Goal: Task Accomplishment & Management: Complete application form

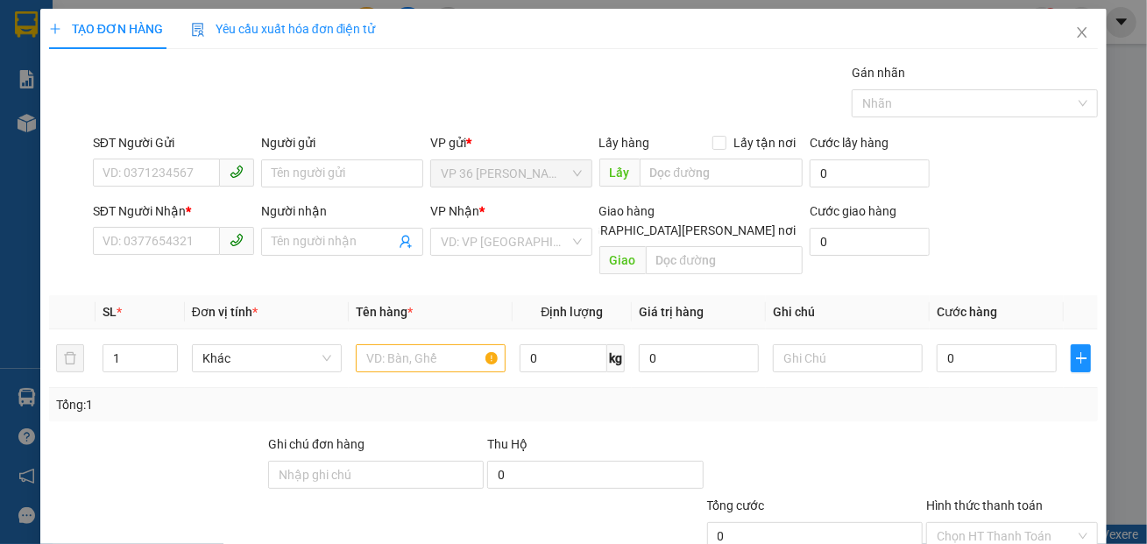
click at [347, 108] on div "Gán nhãn Nhãn" at bounding box center [595, 93] width 1012 height 61
click at [197, 174] on input "SĐT Người Gửi" at bounding box center [157, 173] width 128 height 28
click at [954, 344] on input "0" at bounding box center [997, 358] width 120 height 28
type input "1"
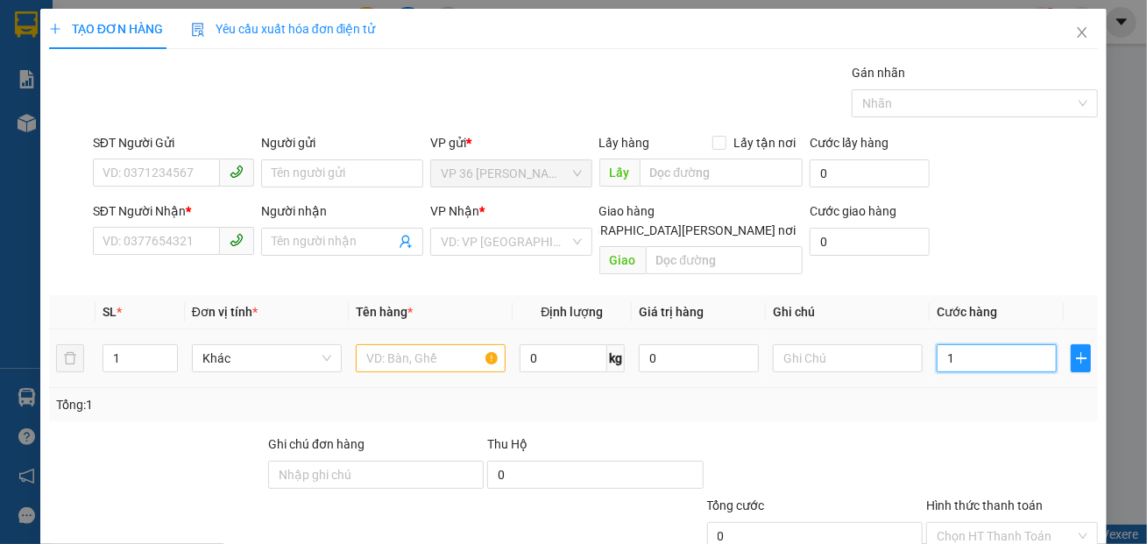
type input "1"
type input "12"
type input "120"
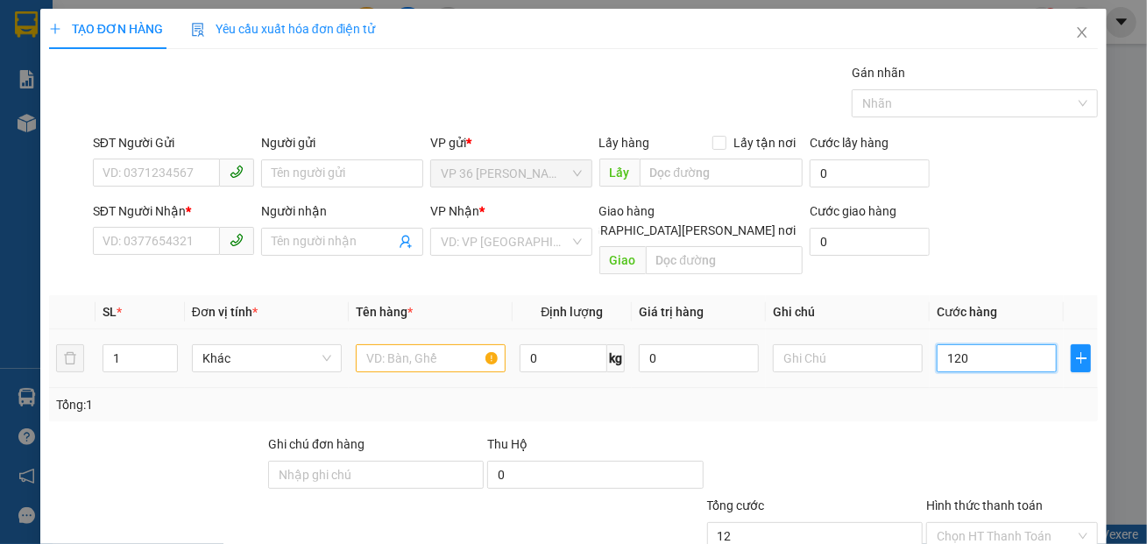
type input "120"
type input "1.200"
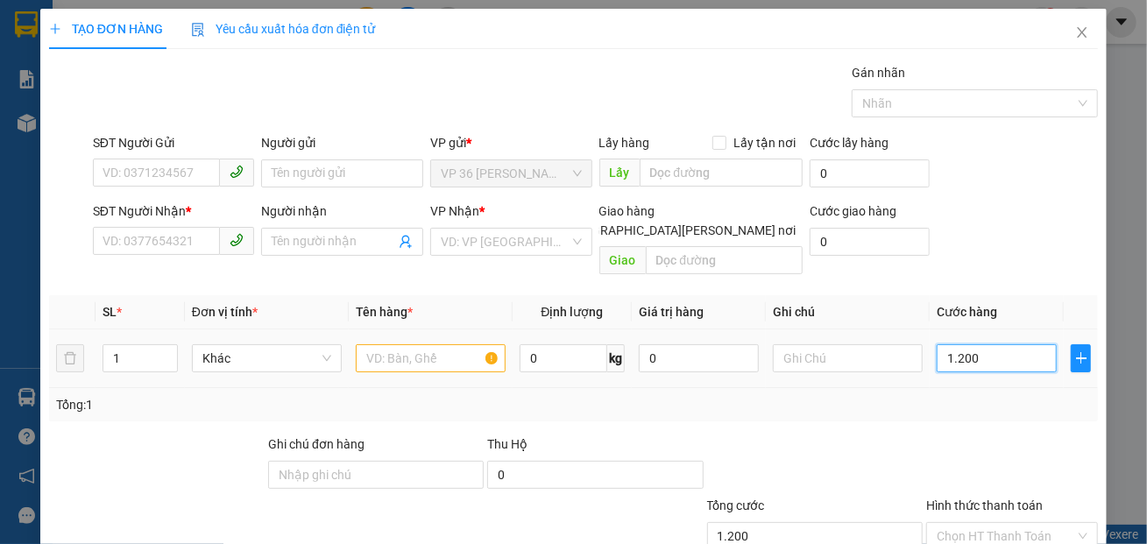
type input "12.000"
type input "120.000"
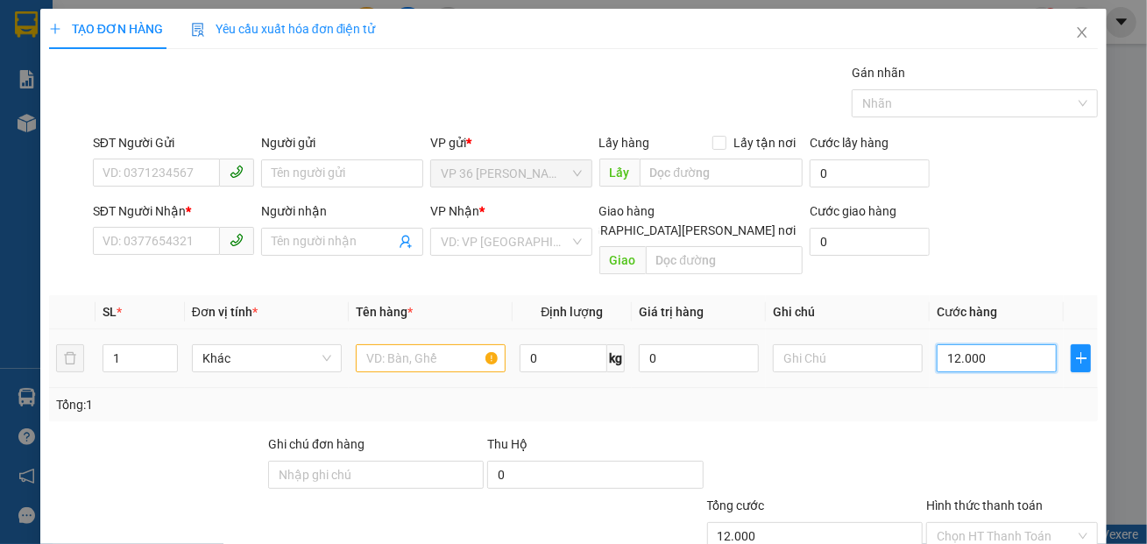
type input "120.000"
click at [385, 346] on input "text" at bounding box center [431, 358] width 150 height 28
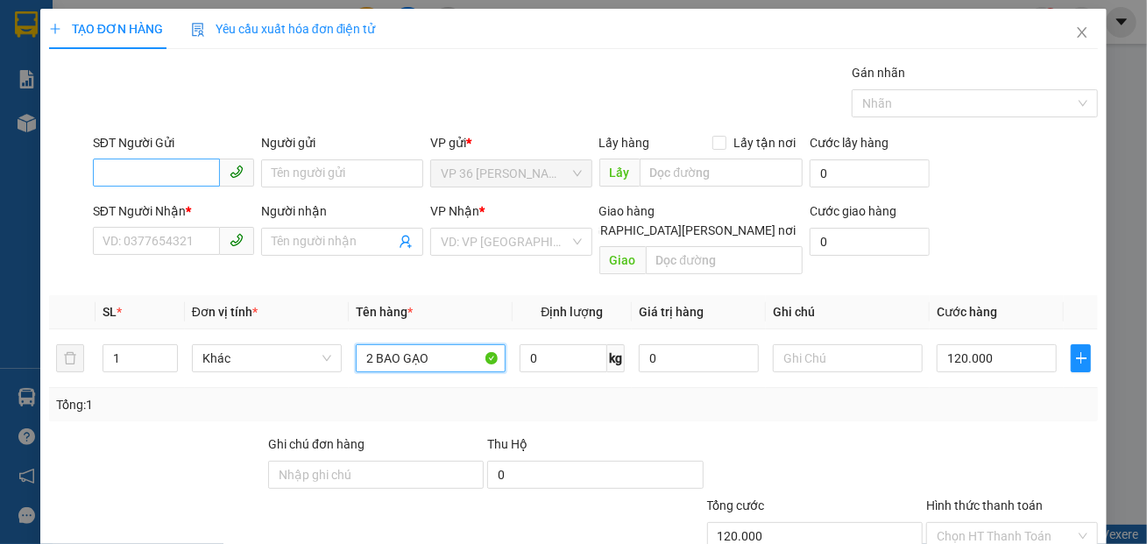
type input "2 BAO GẠO"
click at [185, 167] on input "SĐT Người Gửi" at bounding box center [157, 173] width 128 height 28
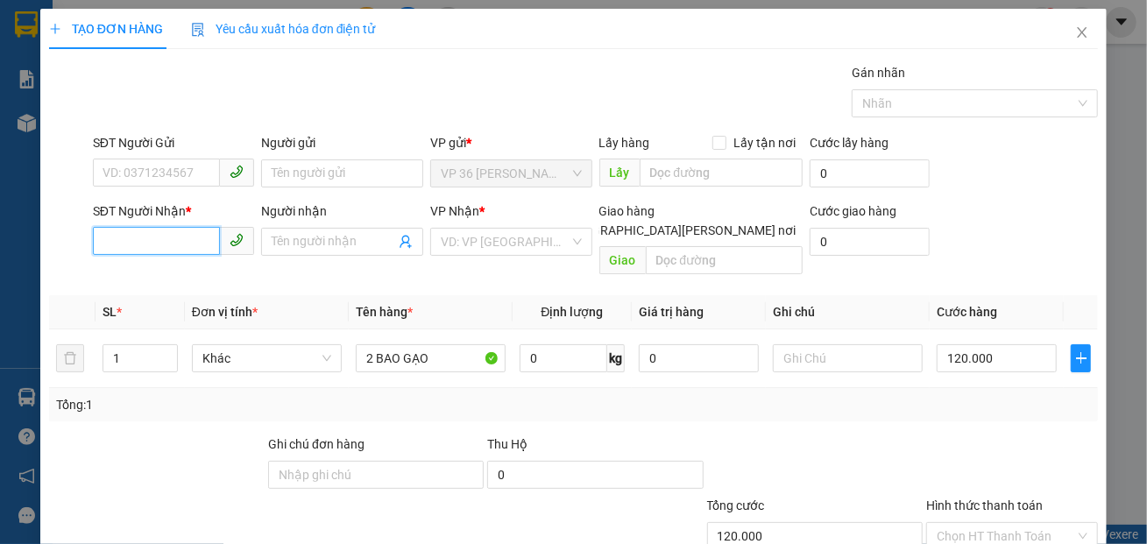
click at [168, 240] on input "SĐT Người Nhận *" at bounding box center [157, 241] width 128 height 28
click at [138, 161] on input "SĐT Người Gửi" at bounding box center [157, 173] width 128 height 28
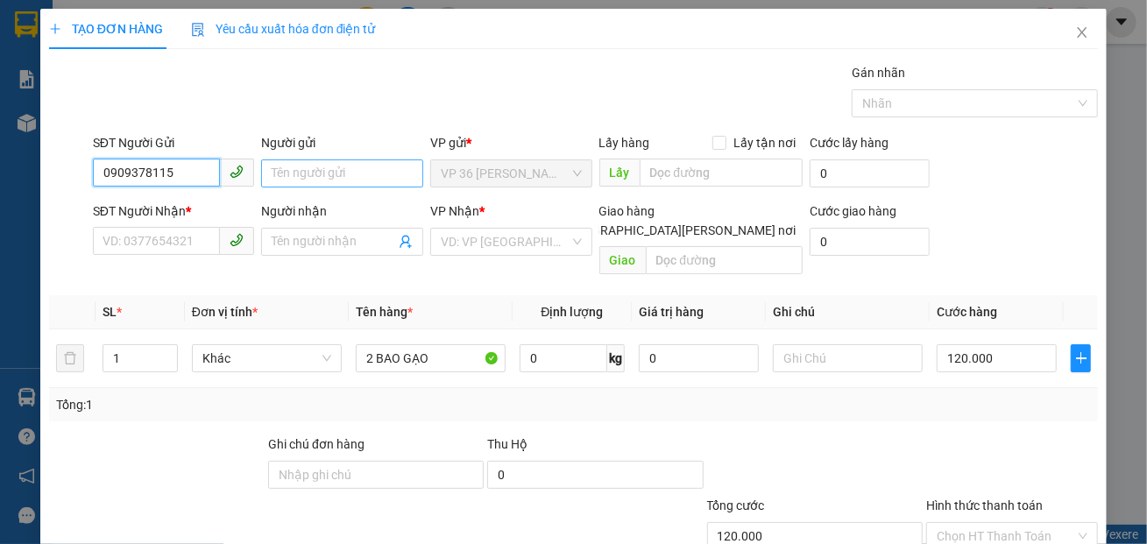
type input "0909378115"
click at [323, 171] on input "Người gửi" at bounding box center [342, 174] width 162 height 28
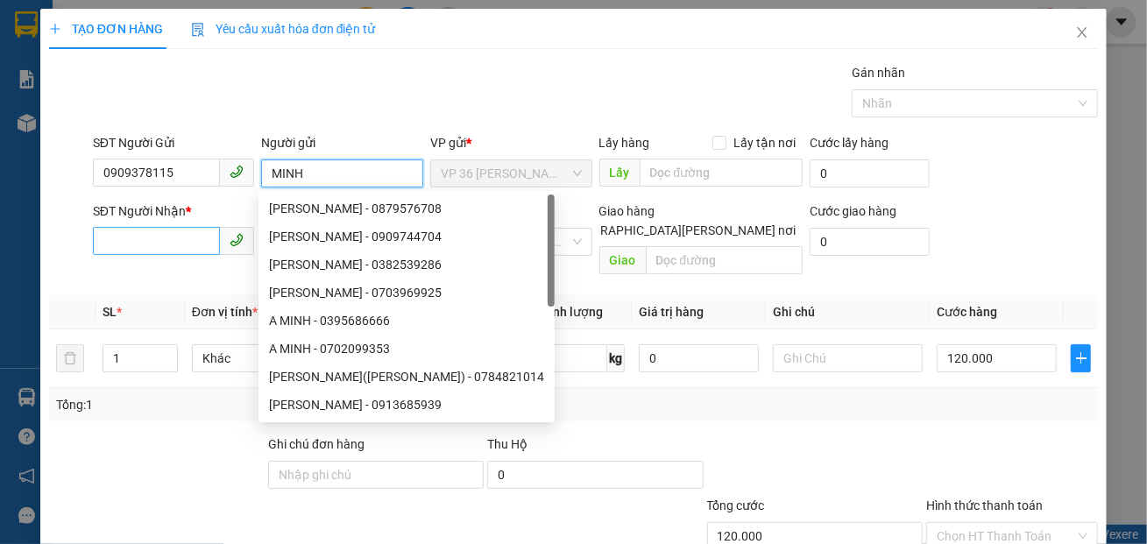
type input "MINH"
click at [181, 241] on input "SĐT Người Nhận *" at bounding box center [157, 241] width 128 height 28
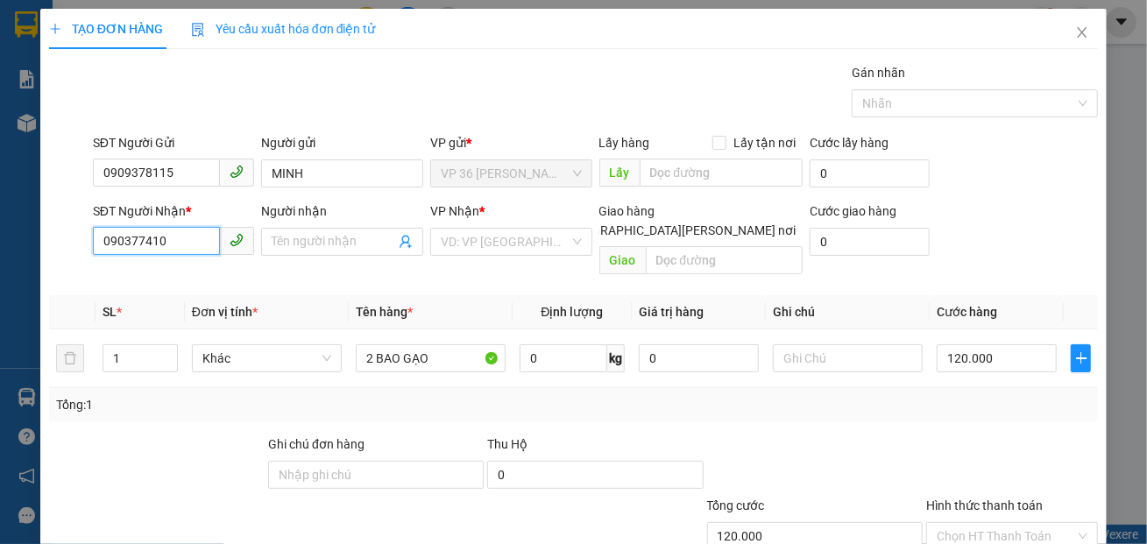
type input "0903774102"
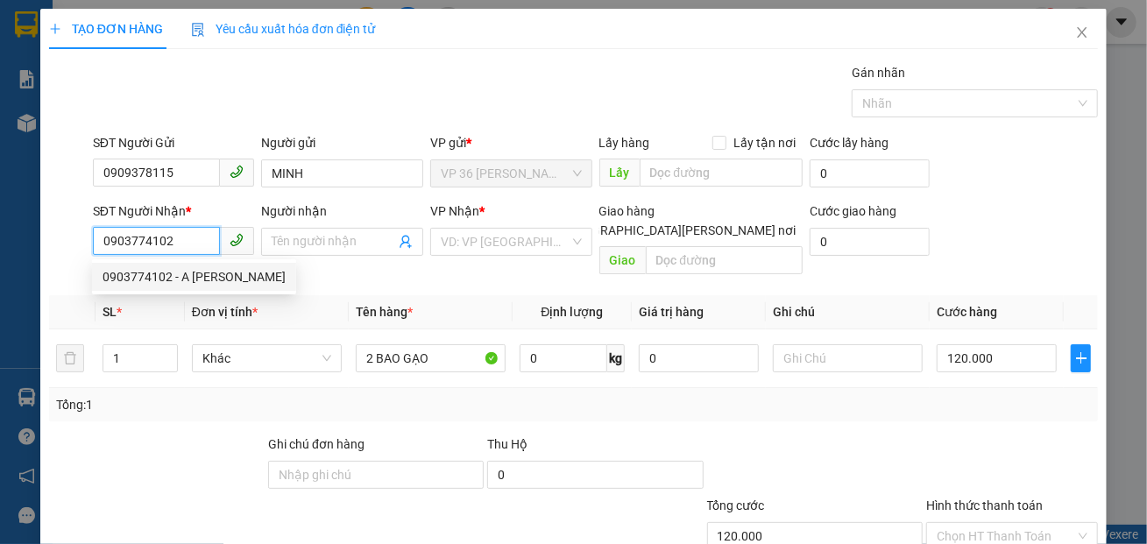
click at [169, 280] on div "0903774102 - A [PERSON_NAME]" at bounding box center [194, 276] width 183 height 19
type input "A [DEMOGRAPHIC_DATA]"
type input "VP NVT"
type input "TM 20/6 TẠI 184 [PERSON_NAME]"
type input "80.000"
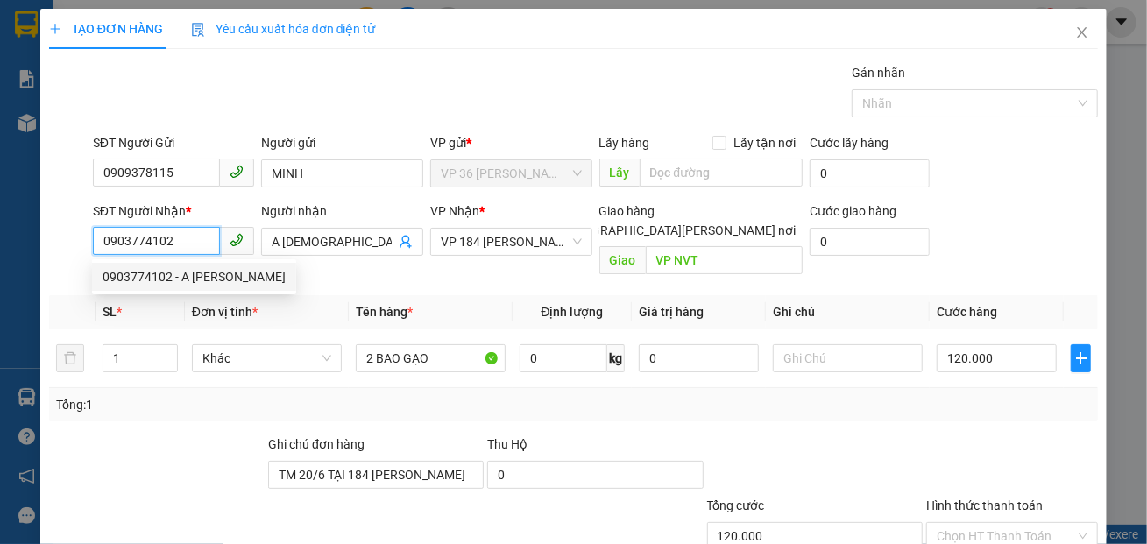
type input "80.000"
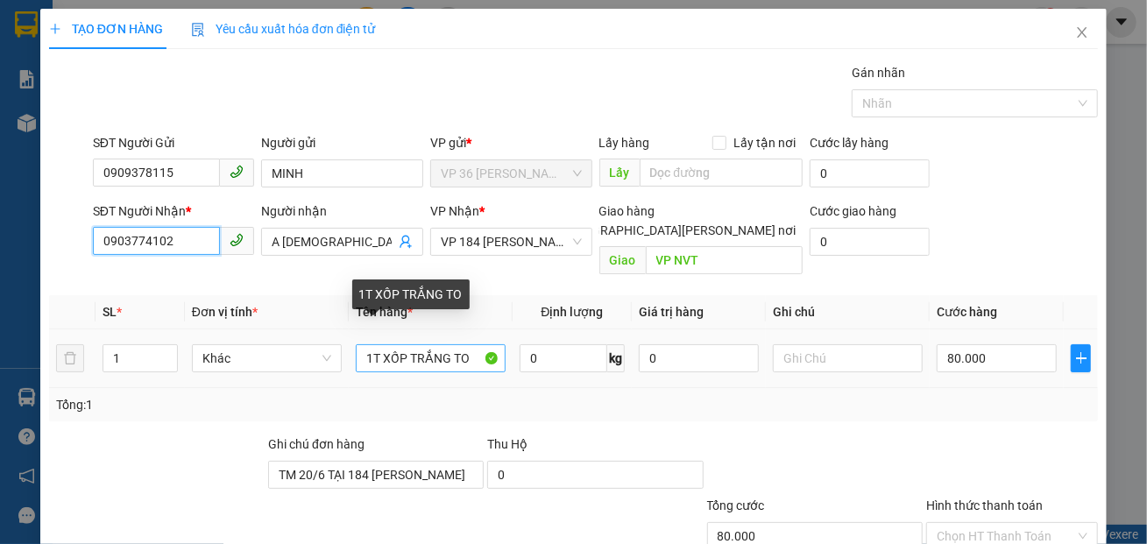
type input "0903774102"
click at [425, 344] on input "1T XỐP TRẮNG TO" at bounding box center [431, 358] width 150 height 28
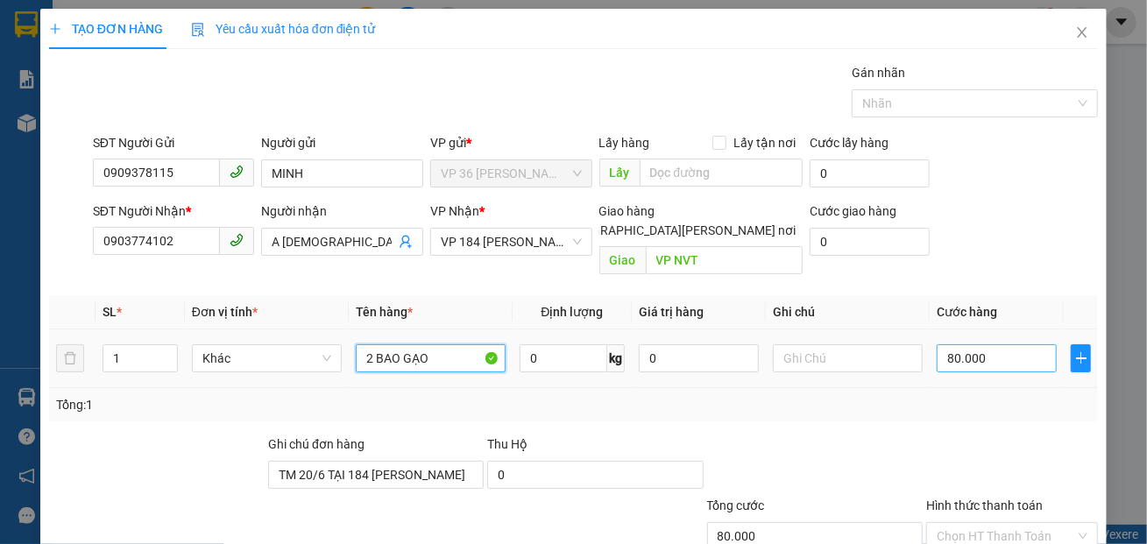
type input "2 BAO GẠO"
click at [937, 344] on input "80.000" at bounding box center [997, 358] width 120 height 28
type input "1"
type input "12"
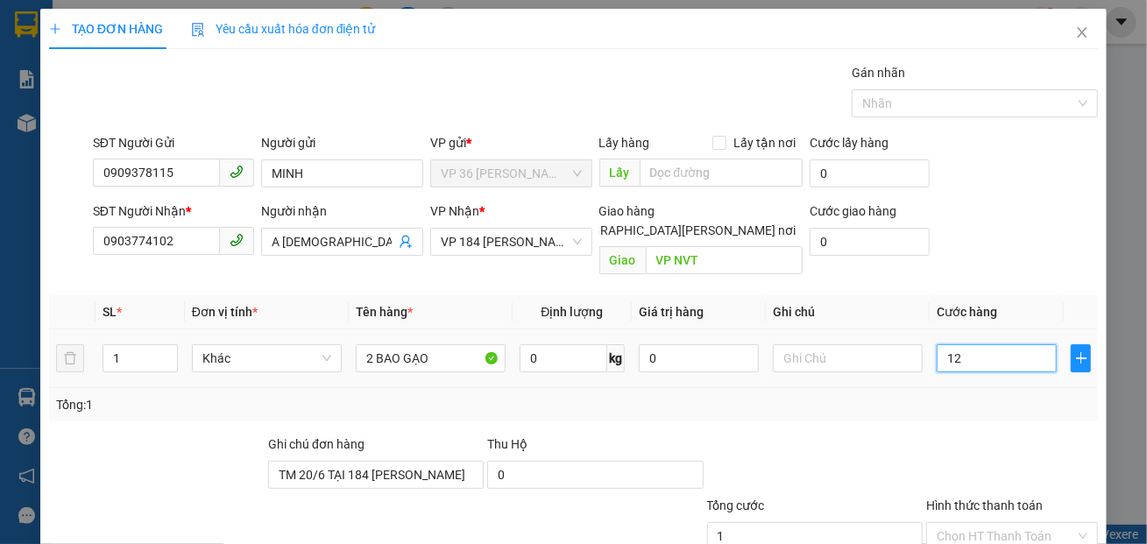
type input "12"
type input "120"
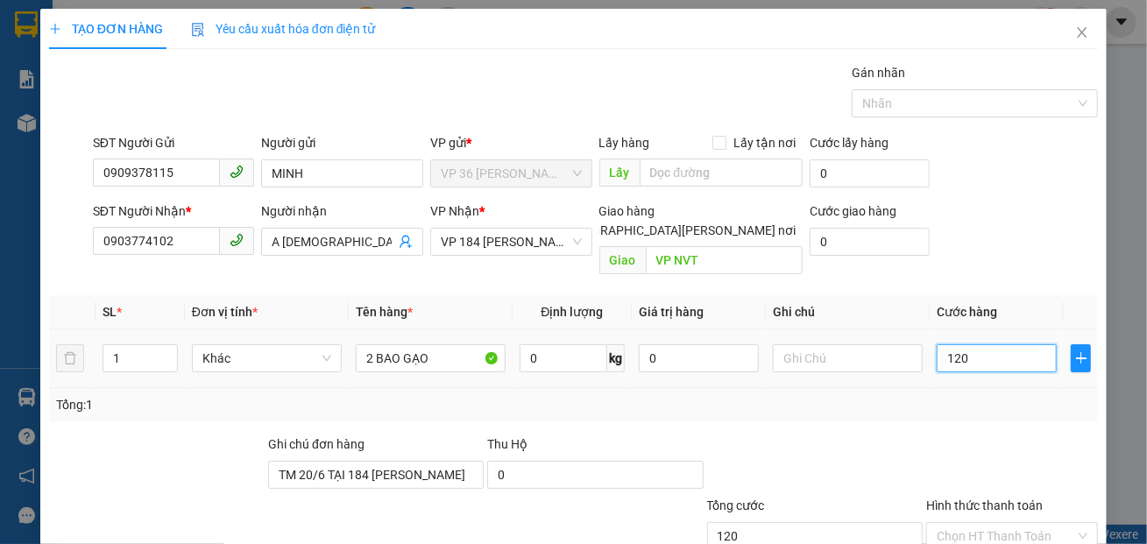
type input "1.200"
type input "12.000"
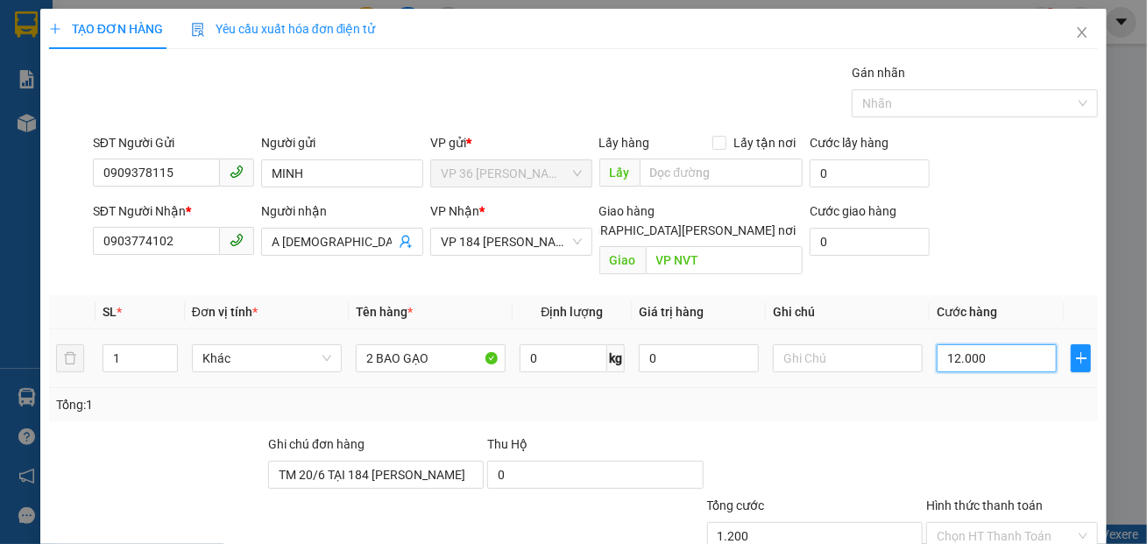
type input "12.000"
type input "120.000"
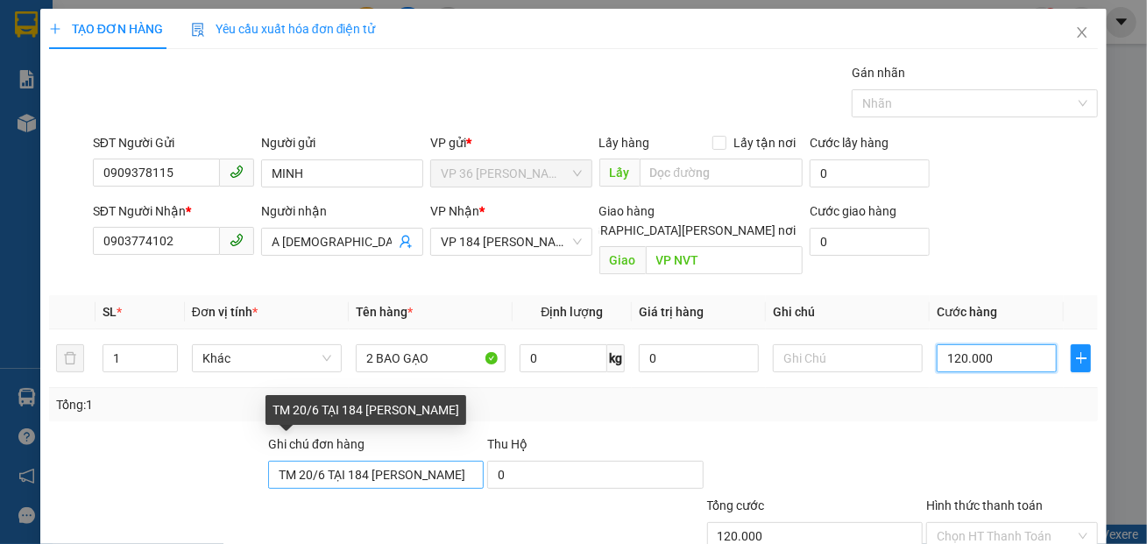
type input "120.000"
click at [365, 461] on input "TM 20/6 TẠI 184 [PERSON_NAME]" at bounding box center [376, 475] width 216 height 28
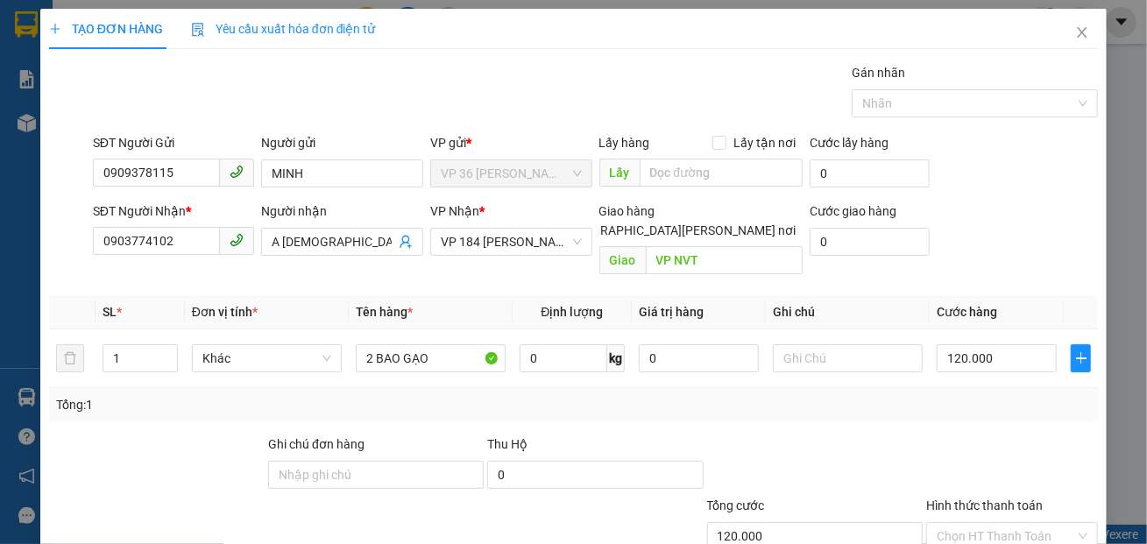
click at [961, 231] on div "SĐT Người [PERSON_NAME] * 0903774102 Người [PERSON_NAME] A [PERSON_NAME] [PERSO…" at bounding box center [595, 242] width 1012 height 81
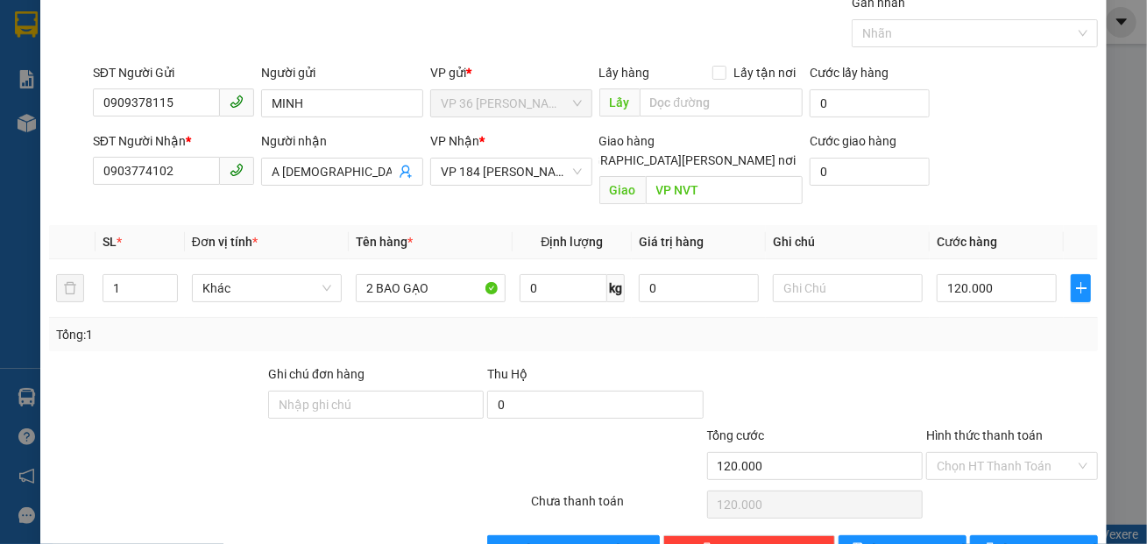
scroll to position [103, 0]
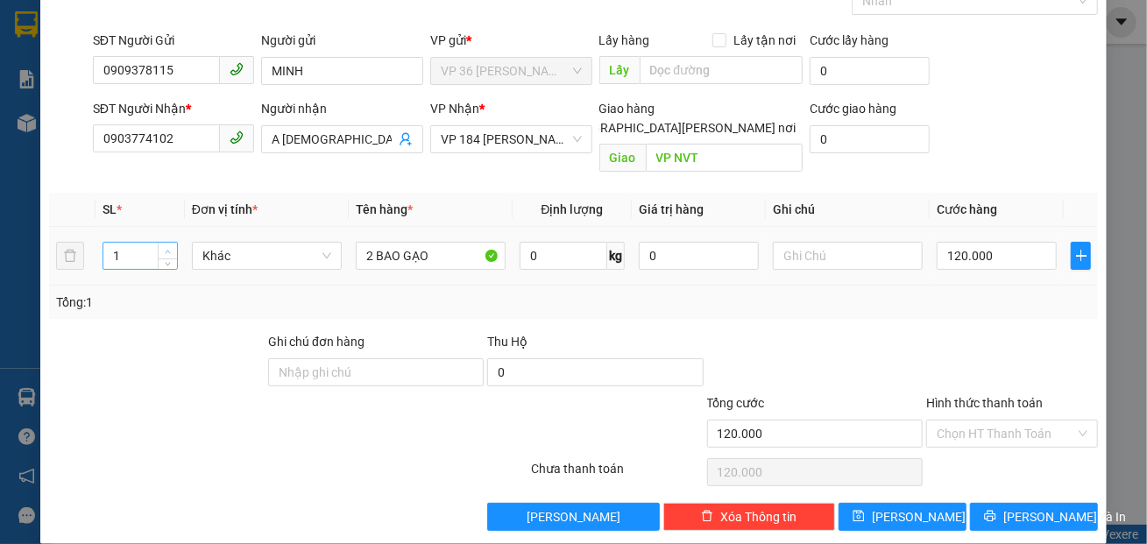
type input "2"
click at [170, 246] on span "up" at bounding box center [168, 251] width 11 height 11
click at [1010, 508] on span "[PERSON_NAME] và In" at bounding box center [1065, 517] width 123 height 19
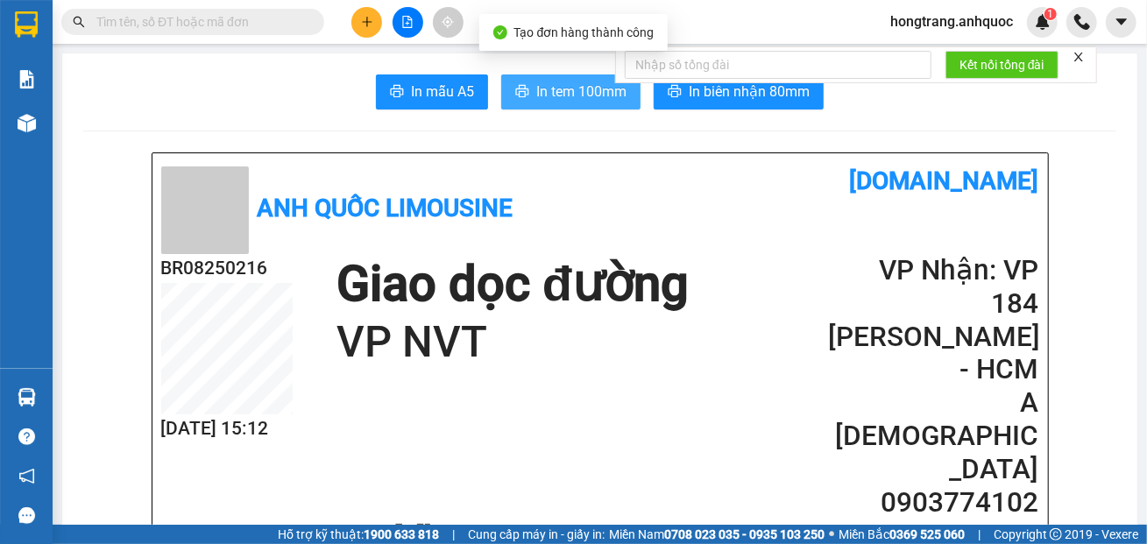
click at [568, 96] on span "In tem 100mm" at bounding box center [581, 92] width 90 height 22
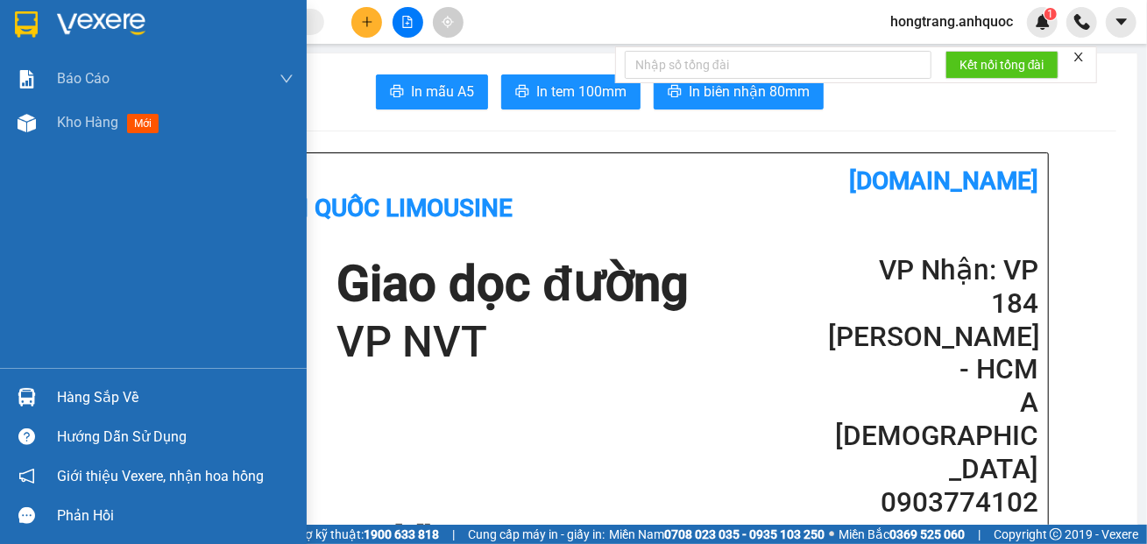
click at [21, 120] on img at bounding box center [27, 123] width 18 height 18
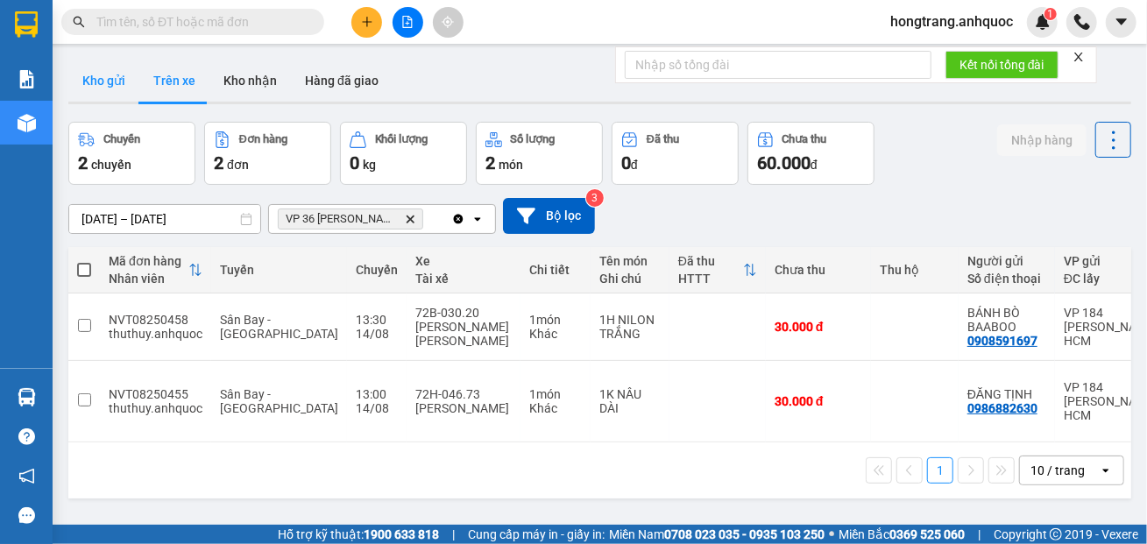
click at [79, 88] on button "Kho gửi" at bounding box center [103, 81] width 71 height 42
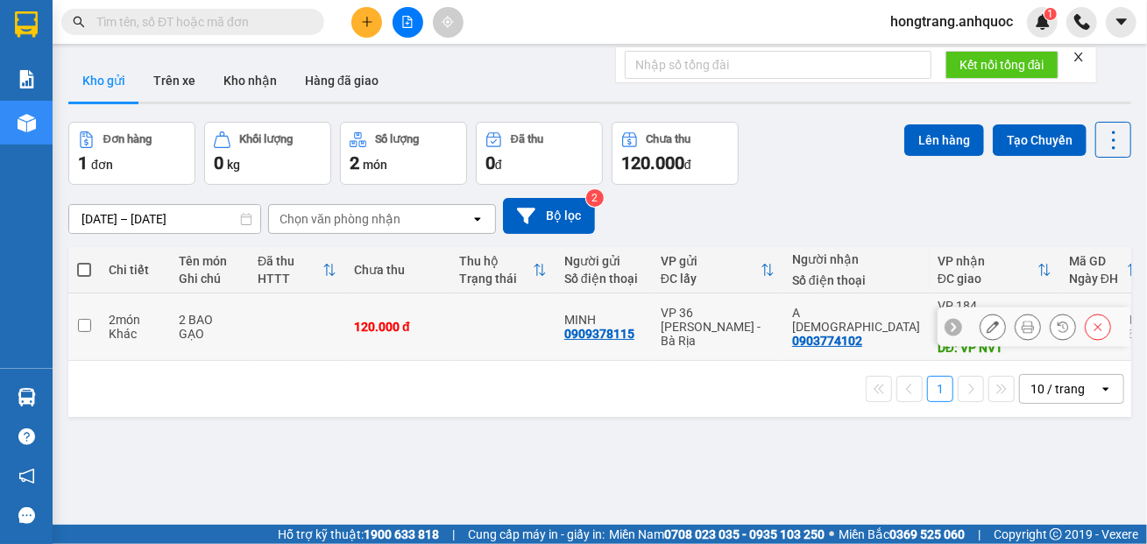
click at [91, 315] on td at bounding box center [84, 327] width 32 height 67
checkbox input "true"
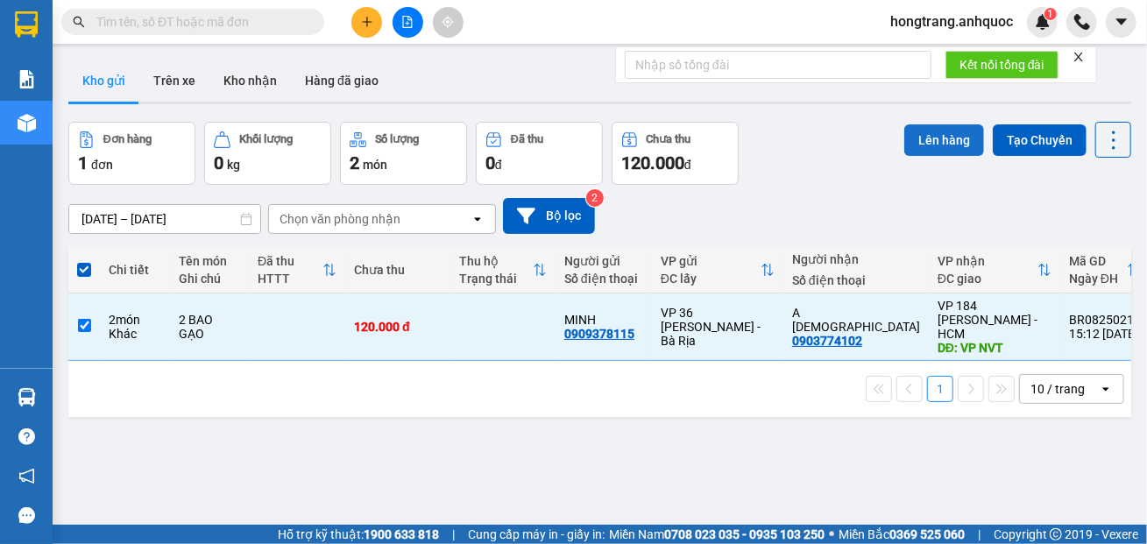
click at [905, 146] on button "Lên hàng" at bounding box center [945, 140] width 80 height 32
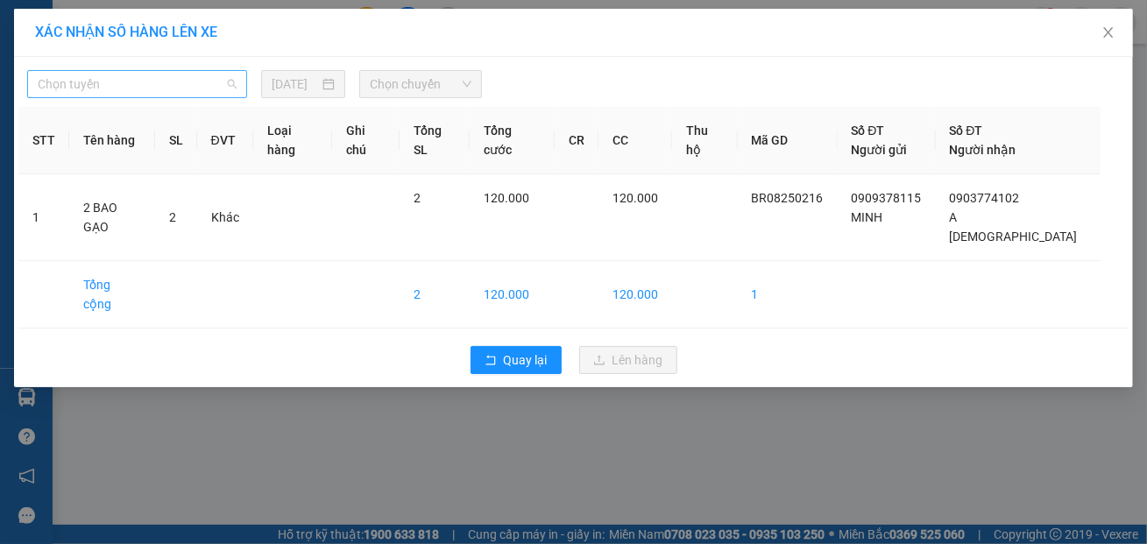
click at [203, 92] on span "Chọn tuyến" at bounding box center [137, 84] width 199 height 26
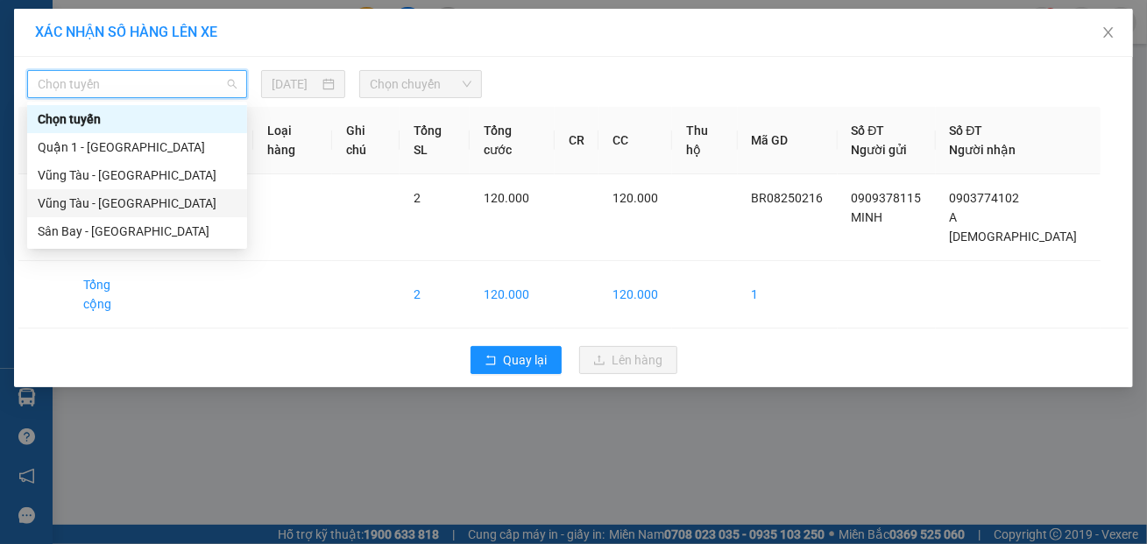
click at [87, 207] on div "Vũng Tàu - [GEOGRAPHIC_DATA]" at bounding box center [137, 203] width 199 height 19
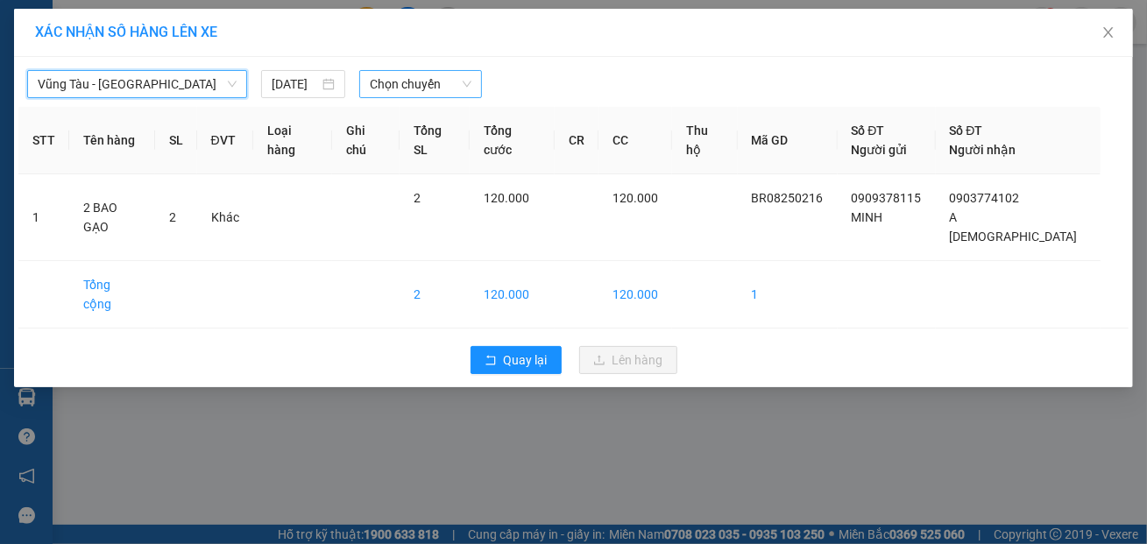
click at [400, 82] on span "Chọn chuyến" at bounding box center [421, 84] width 102 height 26
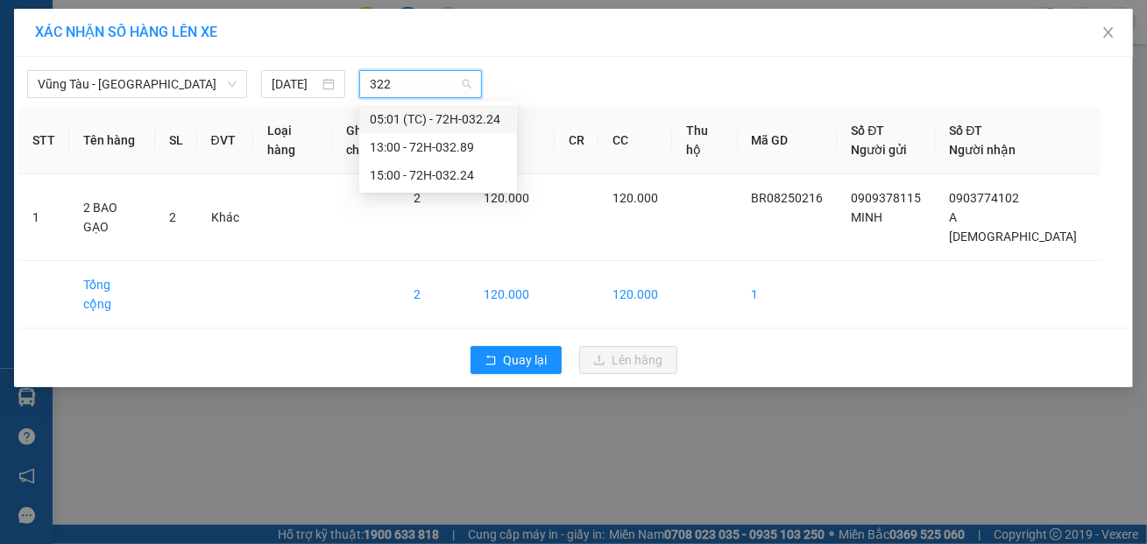
type input "3224"
click at [409, 152] on div "15:00 - 72H-032.24" at bounding box center [438, 147] width 137 height 19
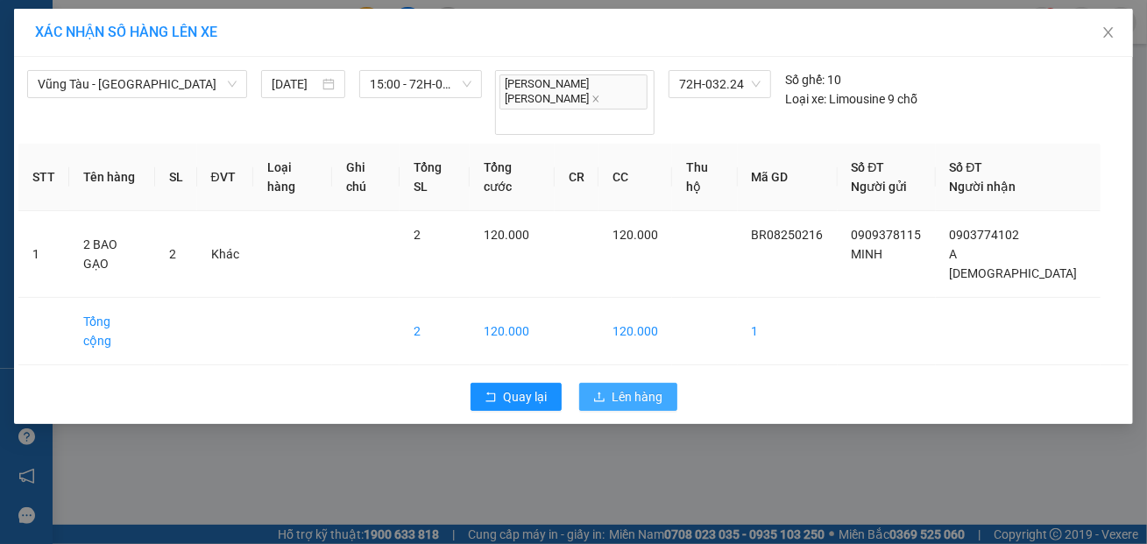
click at [610, 383] on button "Lên hàng" at bounding box center [628, 397] width 98 height 28
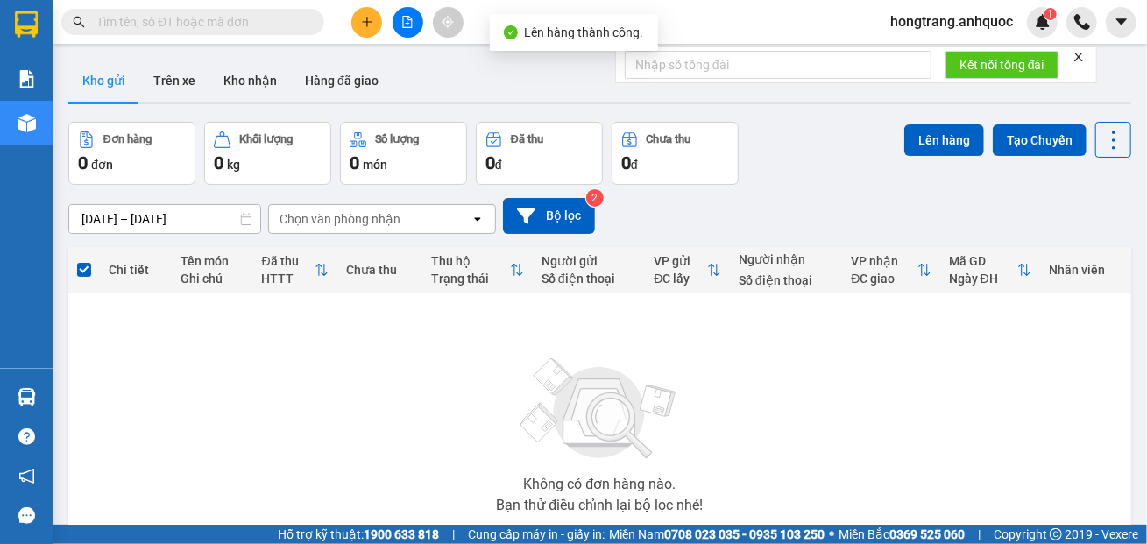
click at [415, 24] on button at bounding box center [408, 22] width 31 height 31
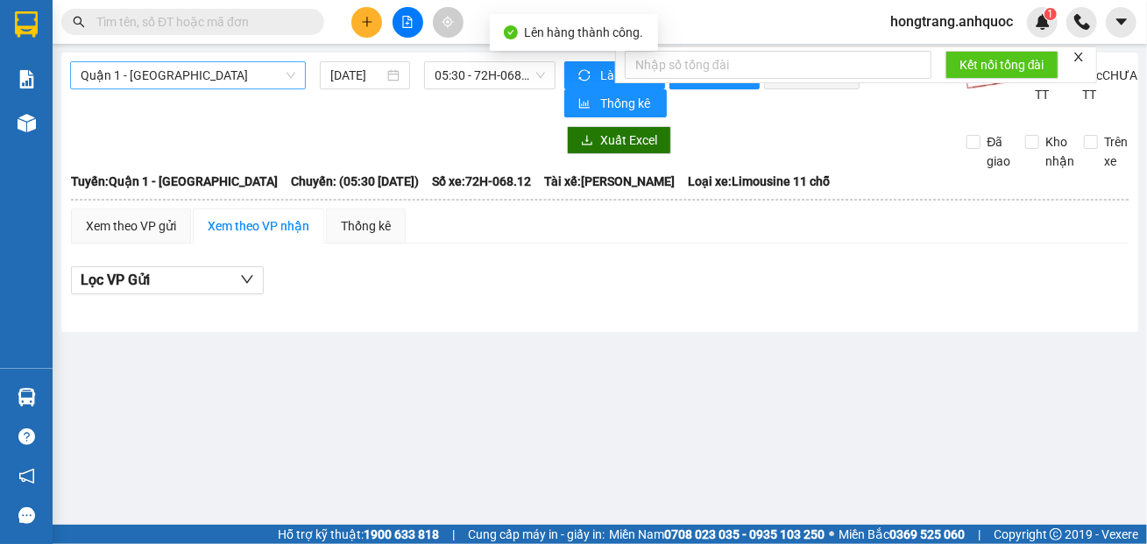
click at [188, 79] on span "Quận 1 - [GEOGRAPHIC_DATA]" at bounding box center [188, 75] width 215 height 26
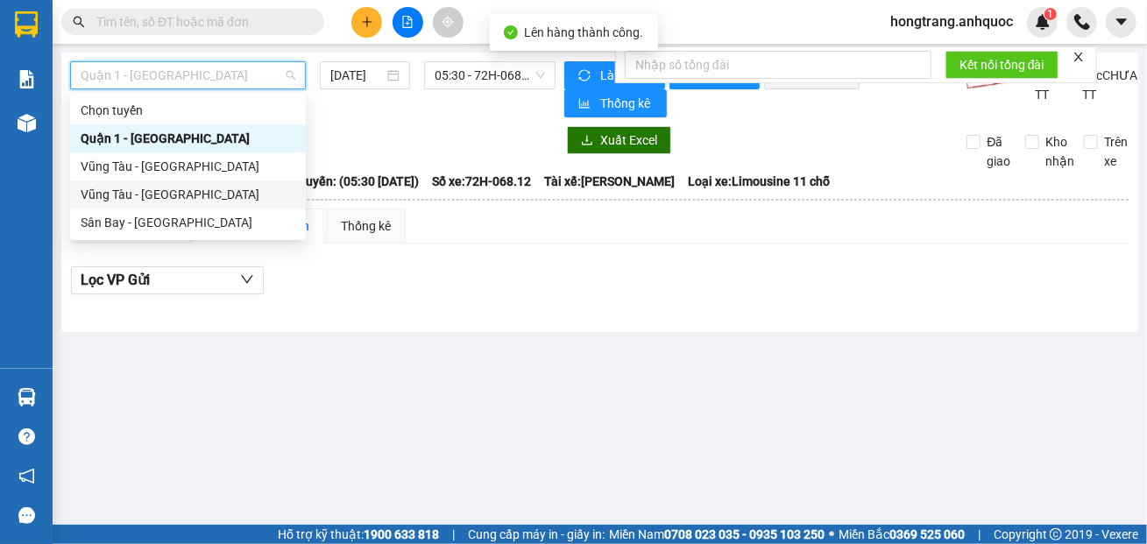
click at [134, 199] on div "Vũng Tàu - [GEOGRAPHIC_DATA]" at bounding box center [188, 194] width 215 height 19
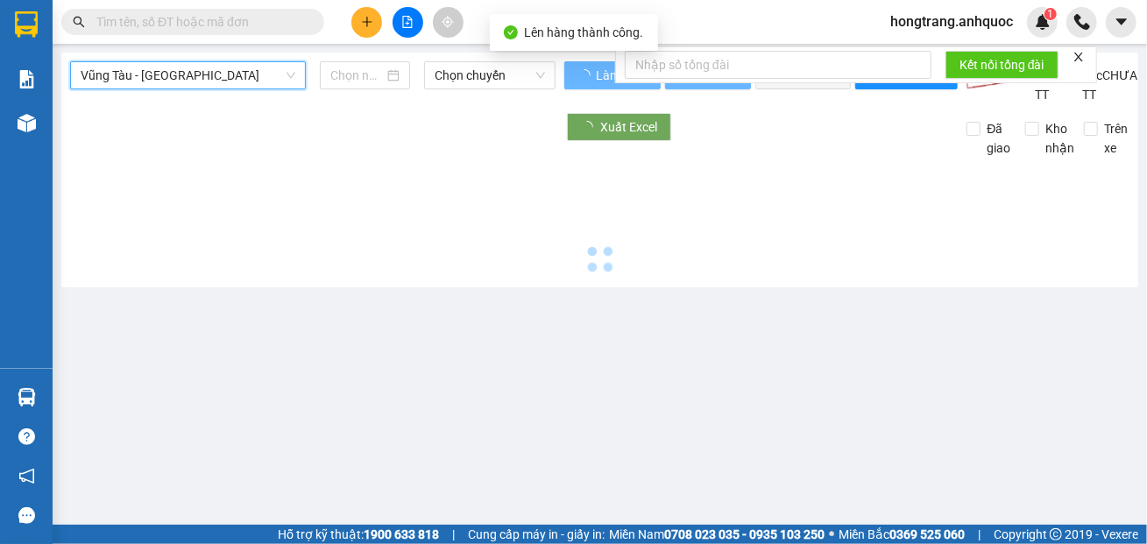
type input "[DATE]"
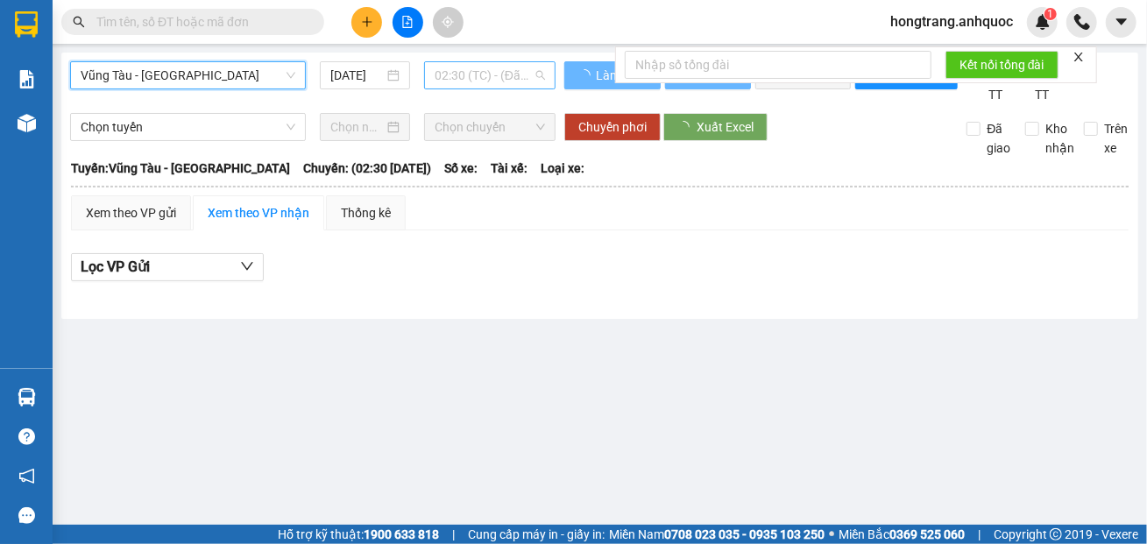
click at [466, 75] on span "02:30 (TC) - (Đã [PERSON_NAME])" at bounding box center [490, 75] width 110 height 26
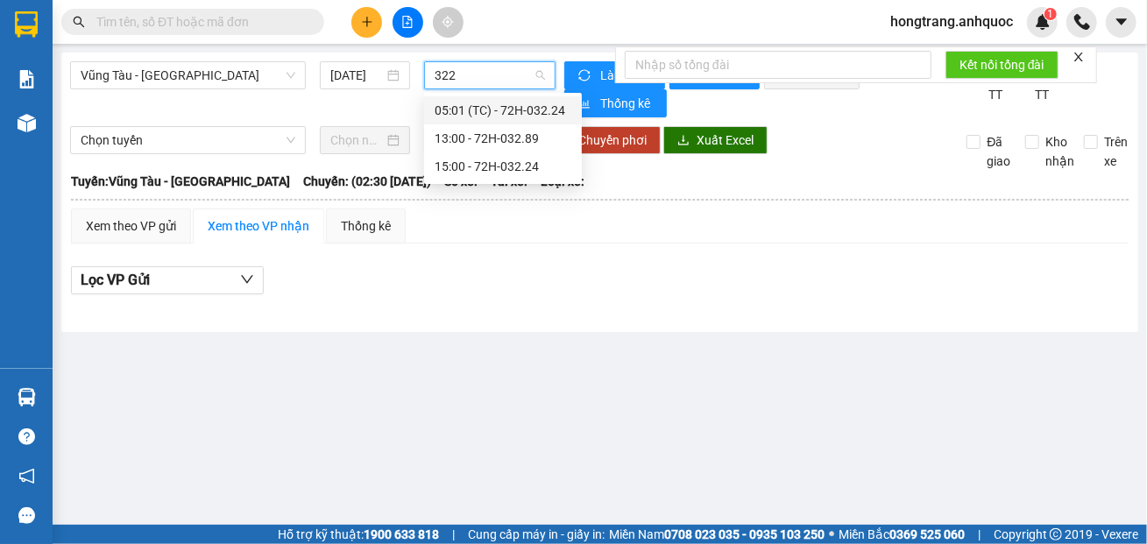
type input "3224"
click at [451, 138] on div "15:00 - 72H-032.24" at bounding box center [503, 138] width 137 height 19
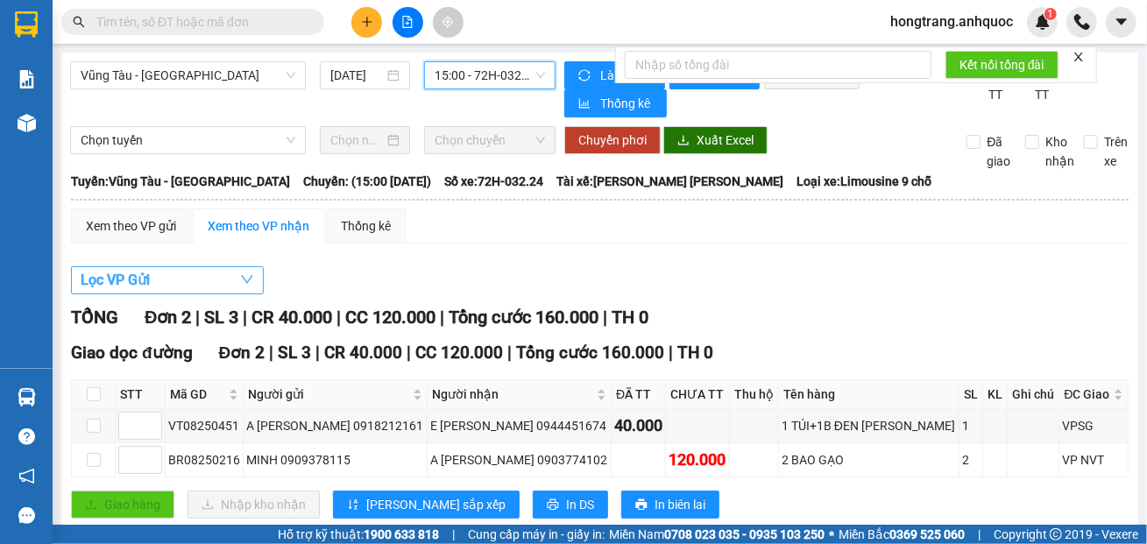
click at [175, 282] on button "Lọc VP Gửi" at bounding box center [167, 280] width 193 height 28
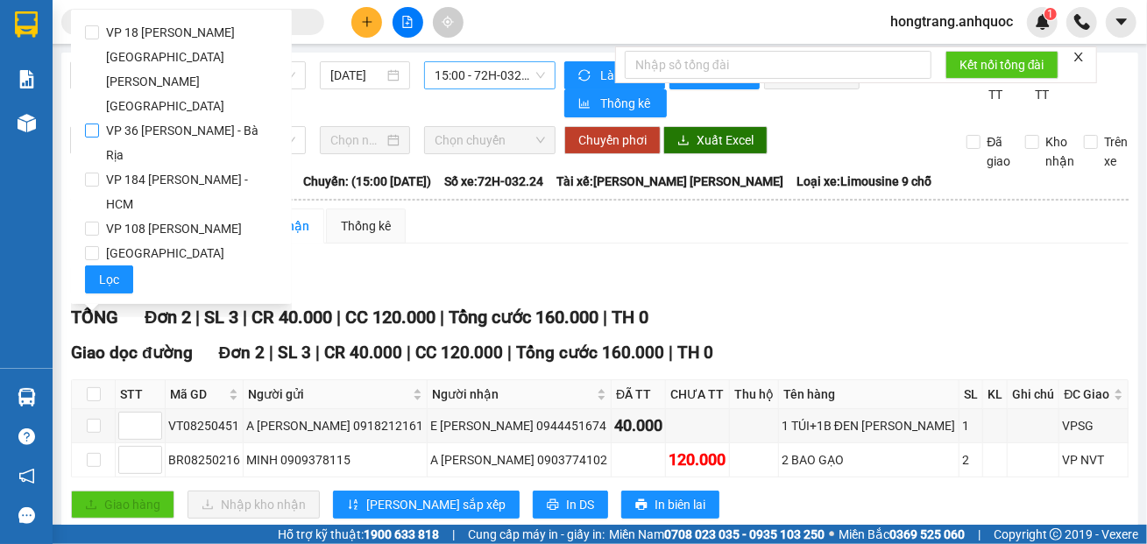
click at [123, 118] on span "VP 36 [PERSON_NAME] - Bà Rịa" at bounding box center [188, 142] width 179 height 49
click at [99, 124] on input "VP 36 [PERSON_NAME] - Bà Rịa" at bounding box center [92, 131] width 14 height 14
checkbox input "true"
click at [110, 270] on span "Lọc" at bounding box center [109, 279] width 20 height 19
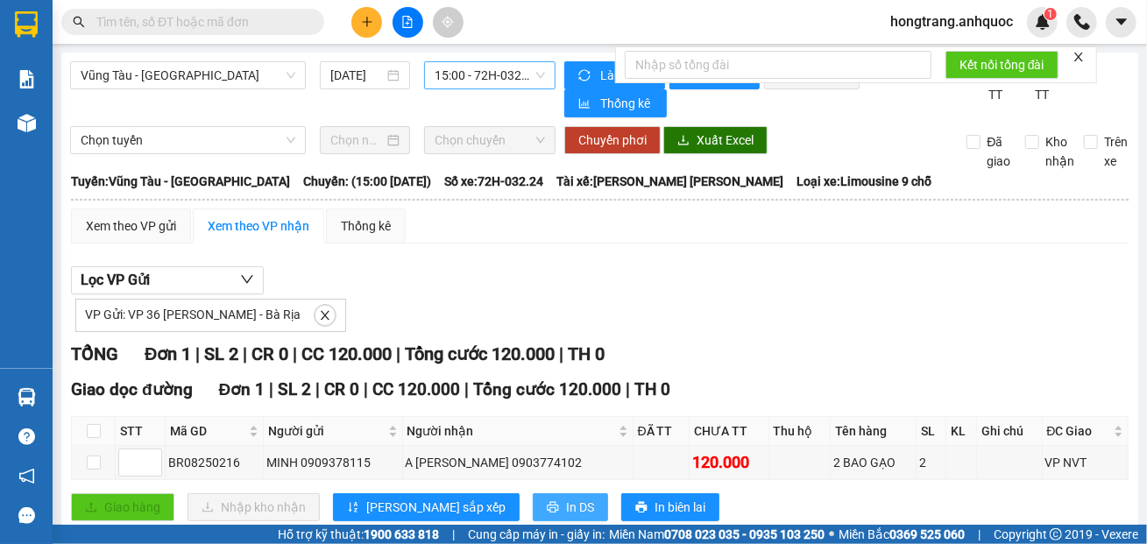
drag, startPoint x: 479, startPoint y: 508, endPoint x: 559, endPoint y: 414, distance: 123.1
click at [547, 508] on icon "printer" at bounding box center [553, 507] width 12 height 12
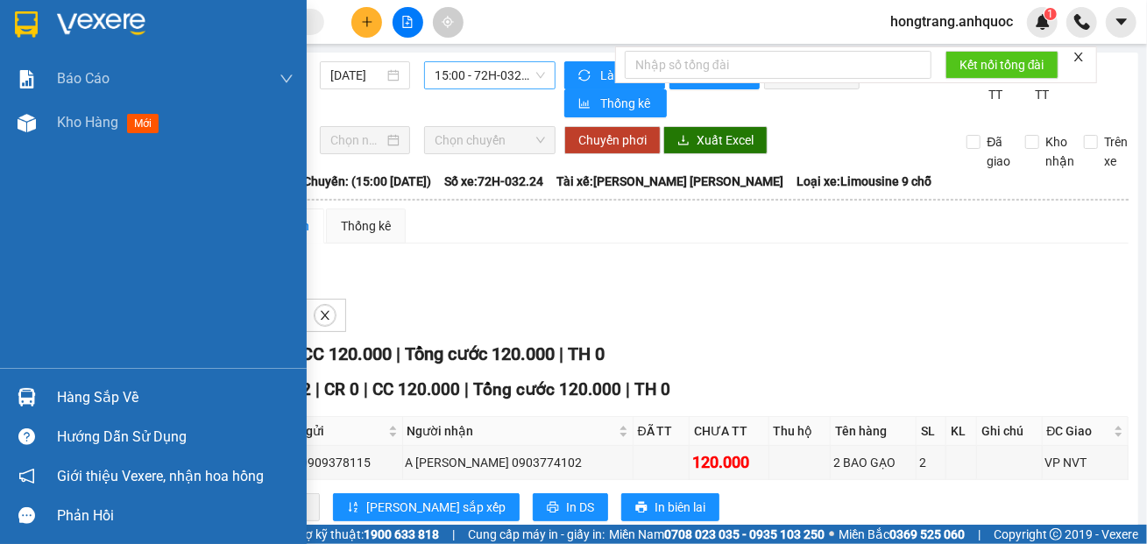
click at [19, 269] on div "[PERSON_NAME] [PERSON_NAME] [PERSON_NAME] ([PERSON_NAME]) [PERSON_NAME] số tạo …" at bounding box center [153, 212] width 307 height 311
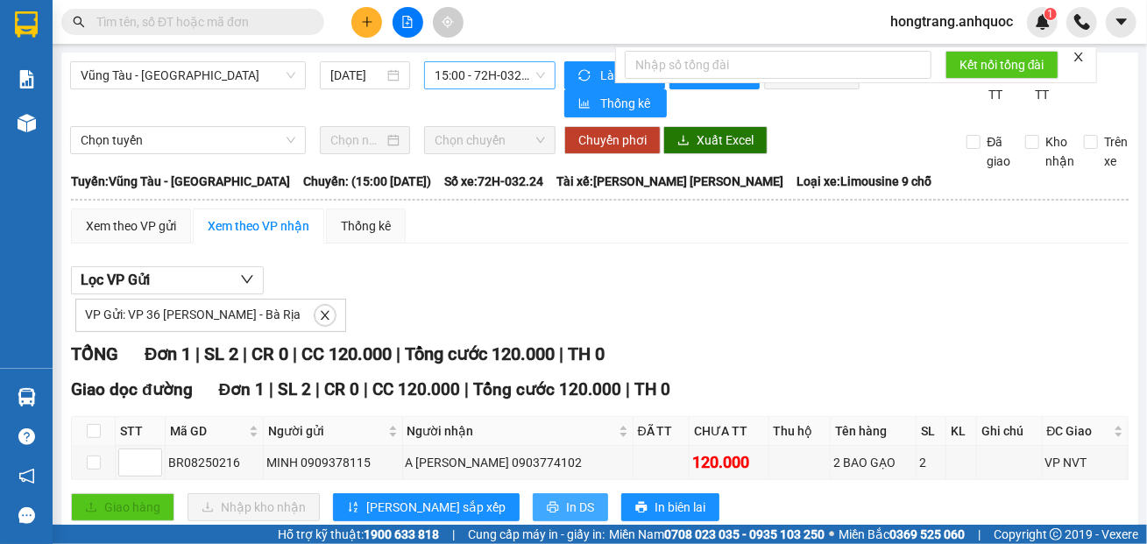
click at [547, 508] on icon "printer" at bounding box center [553, 507] width 12 height 12
click at [352, 23] on button at bounding box center [366, 22] width 31 height 31
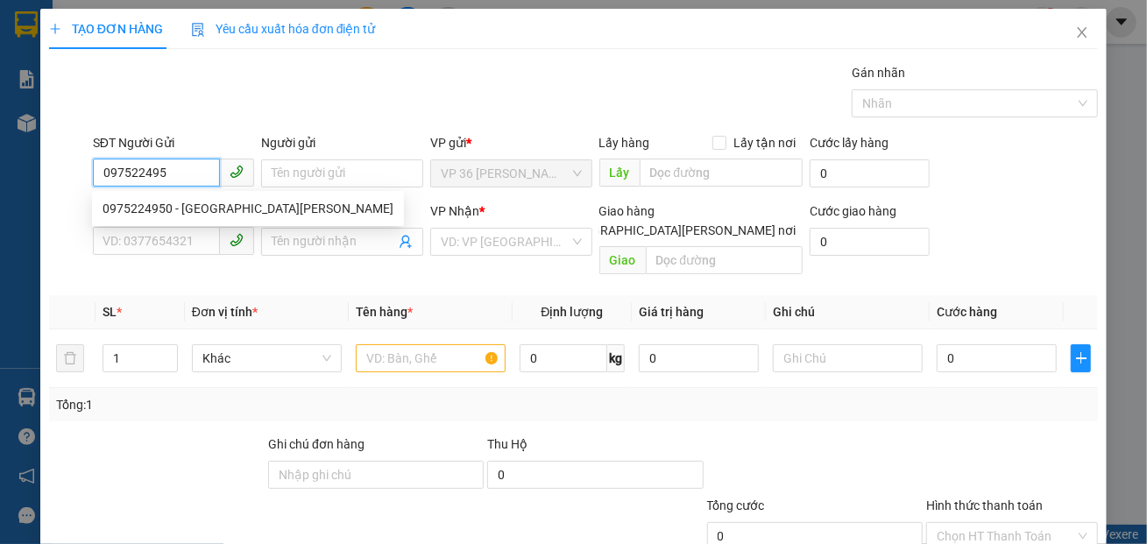
type input "0975224950"
click at [169, 212] on div "0975224950 - [GEOGRAPHIC_DATA][PERSON_NAME]" at bounding box center [248, 208] width 291 height 19
type input "BÉ ANH"
type input "0379386329"
type input "EM THƯ"
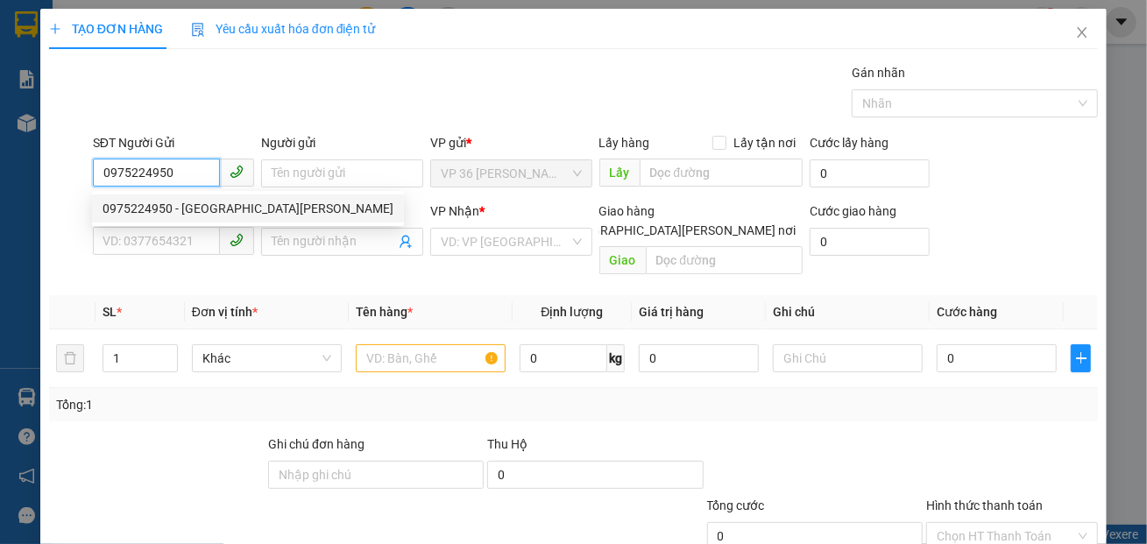
type input "VP 184"
type input "20.000"
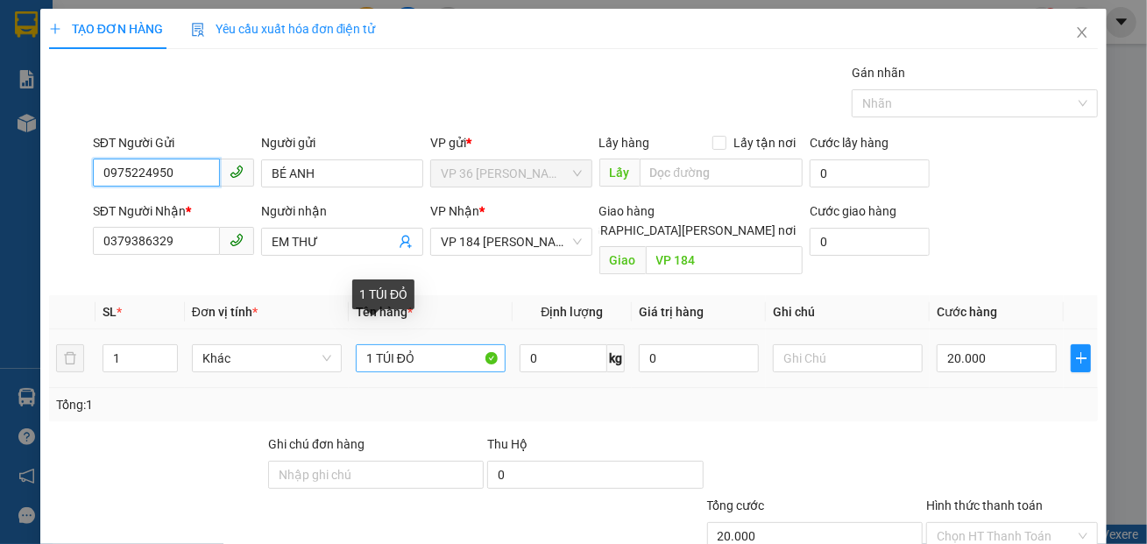
type input "0975224950"
click at [420, 344] on input "1 TÚI ĐỎ" at bounding box center [431, 358] width 150 height 28
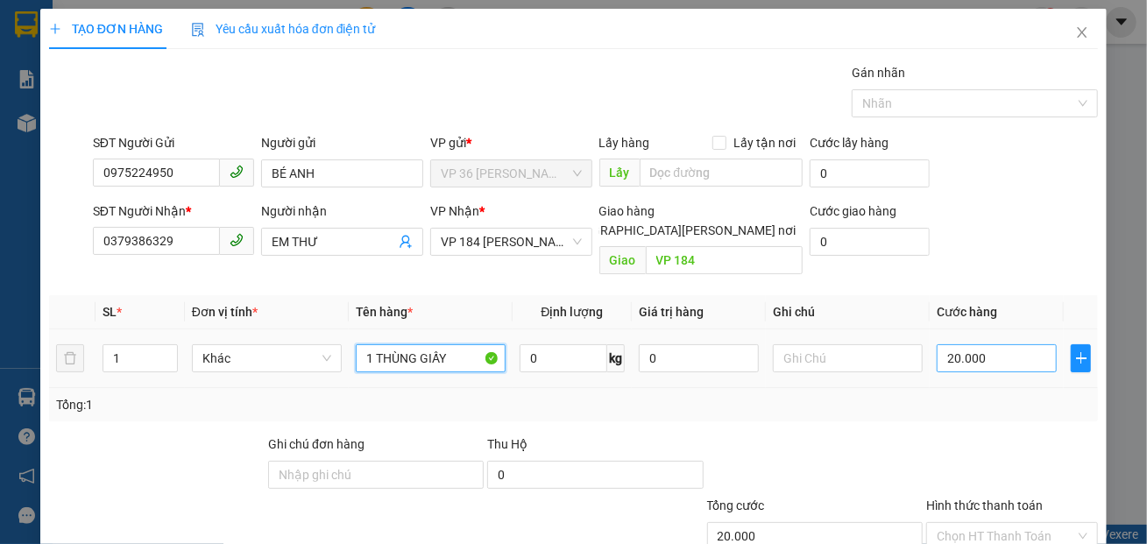
type input "1 THÙNG GIẤY"
click at [943, 344] on input "20.000" at bounding box center [997, 358] width 120 height 28
type input "3"
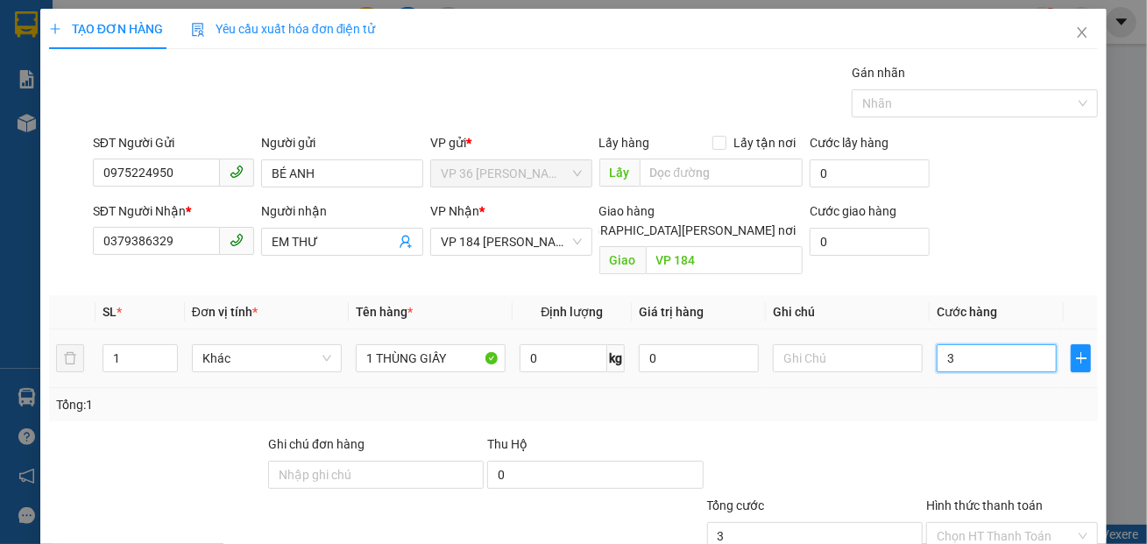
type input "30"
type input "300"
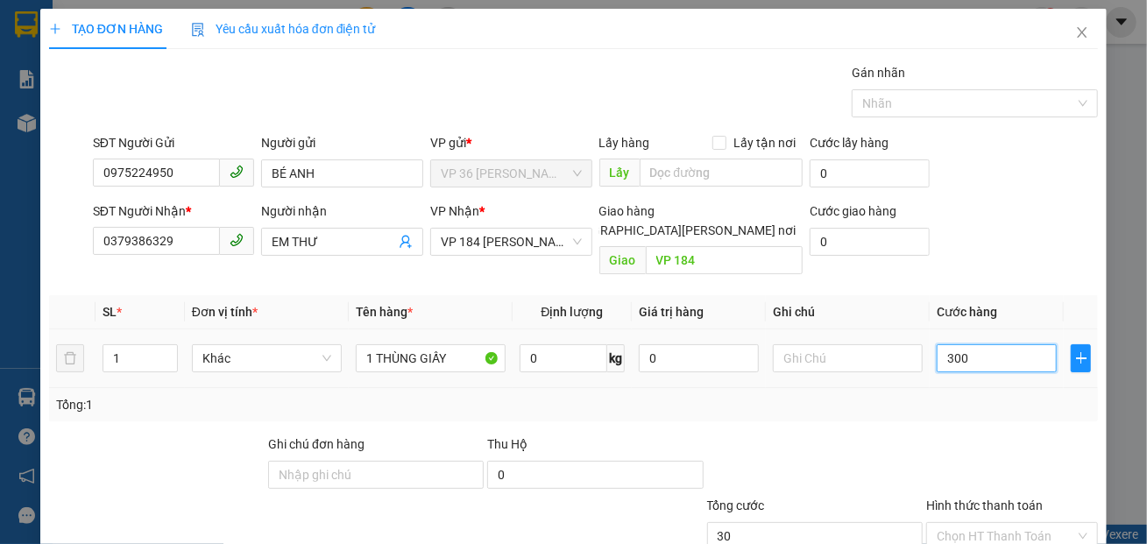
type input "300"
type input "3.000"
type input "30.000"
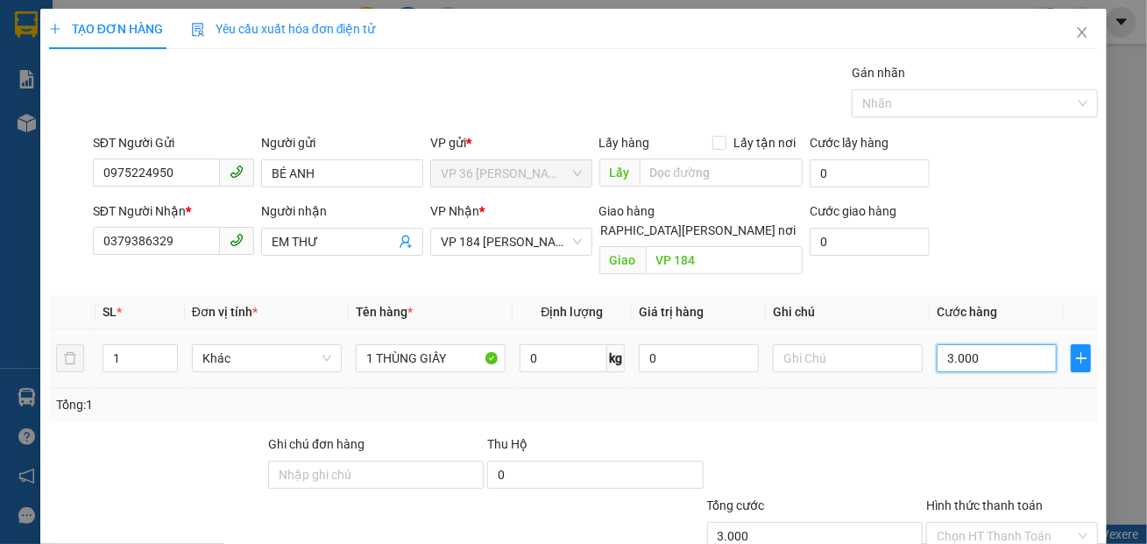
type input "30.000"
click at [971, 226] on div "SĐT Người [PERSON_NAME] * 0379386329 Người [PERSON_NAME] THƯ [PERSON_NAME] * VP…" at bounding box center [595, 242] width 1012 height 81
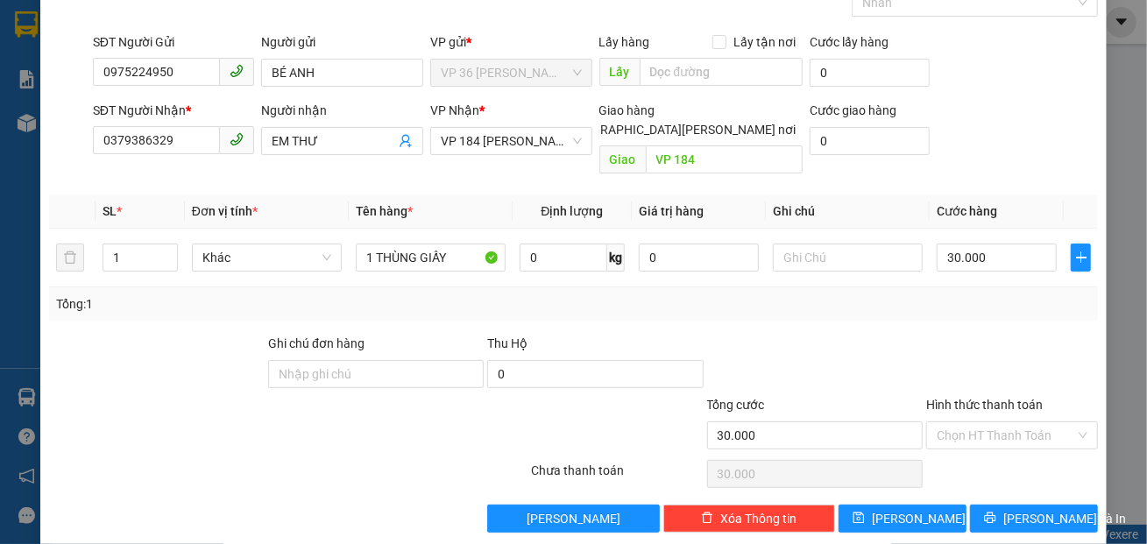
scroll to position [103, 0]
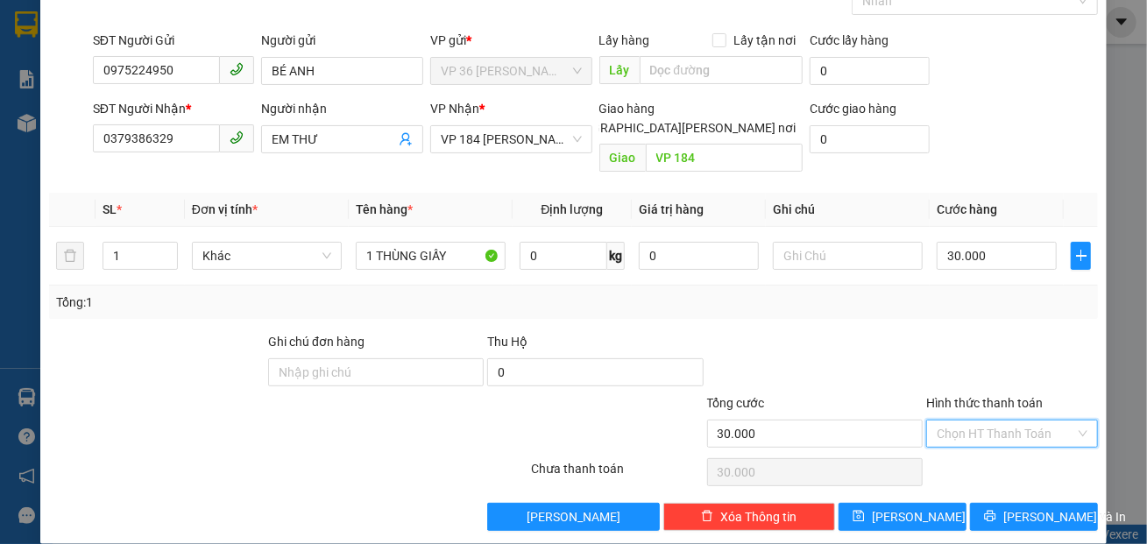
click at [968, 421] on input "Hình thức thanh toán" at bounding box center [1006, 434] width 138 height 26
click at [964, 447] on div "Tại văn phòng" at bounding box center [1000, 448] width 149 height 19
type input "0"
click at [377, 415] on div at bounding box center [441, 424] width 175 height 61
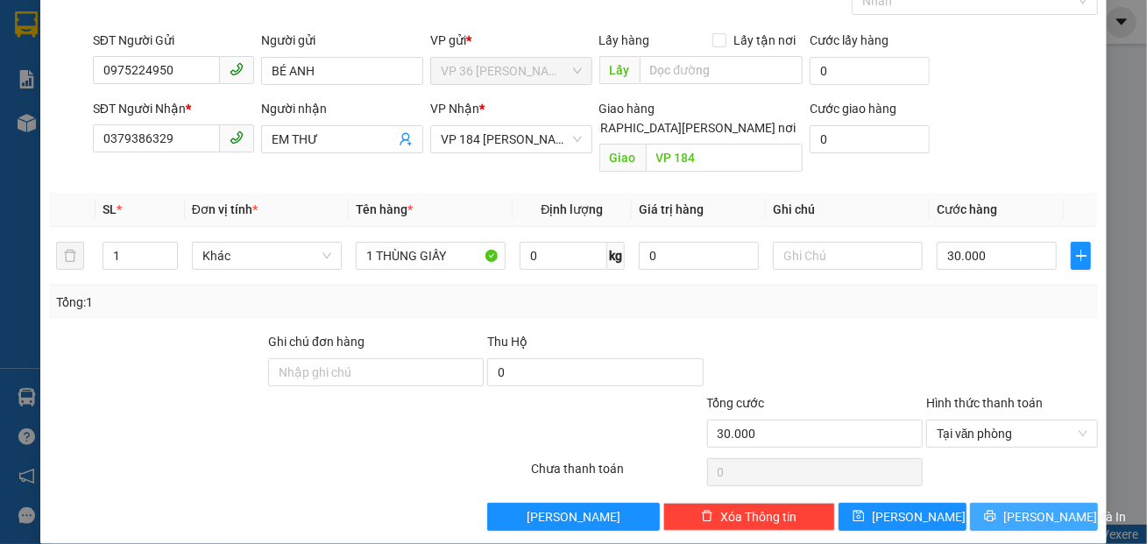
click at [990, 511] on icon "printer" at bounding box center [989, 516] width 11 height 11
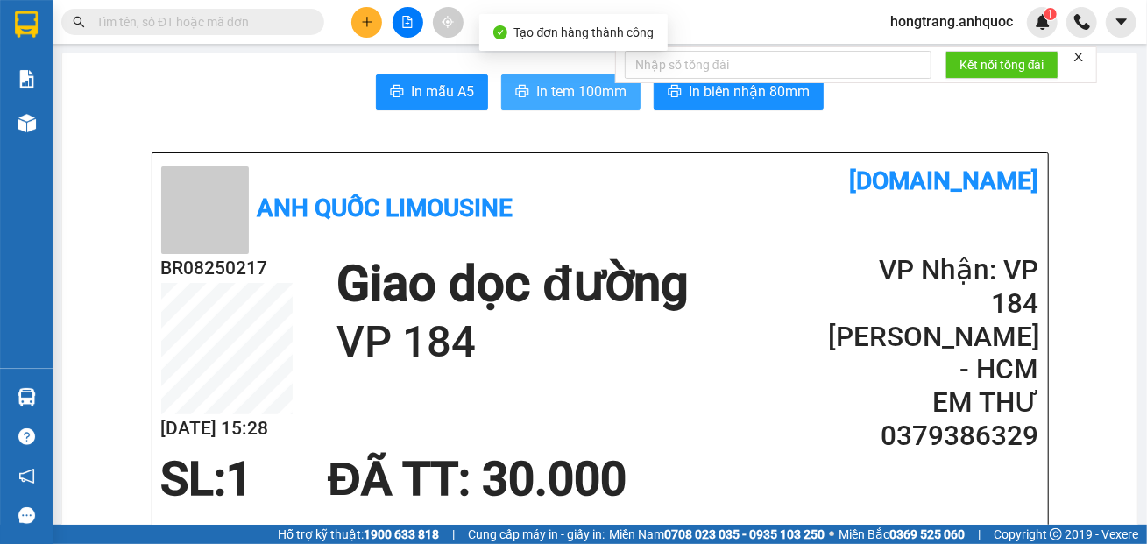
click at [568, 91] on span "In tem 100mm" at bounding box center [581, 92] width 90 height 22
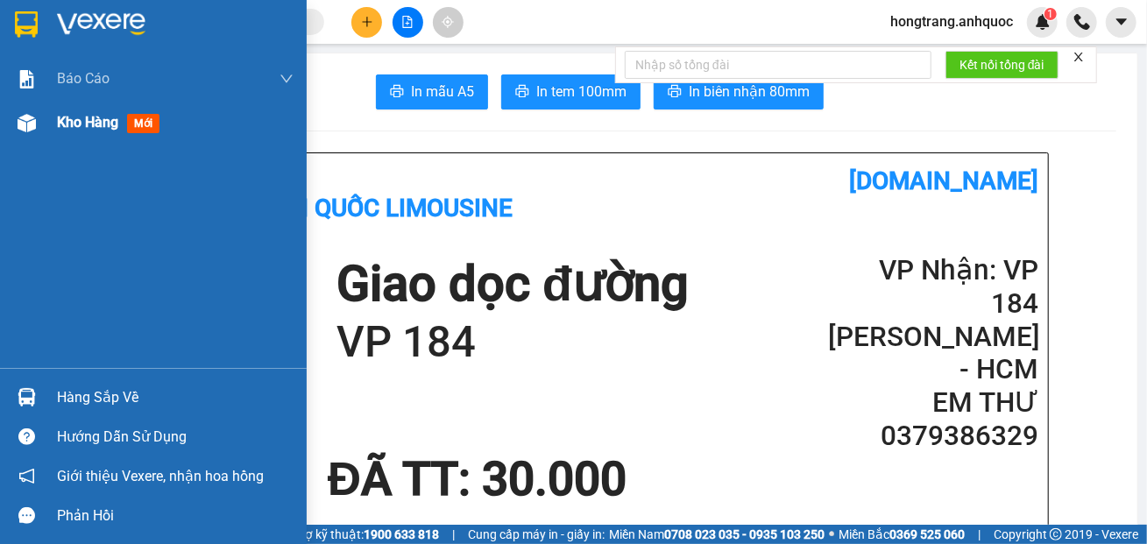
click at [31, 131] on img at bounding box center [27, 123] width 18 height 18
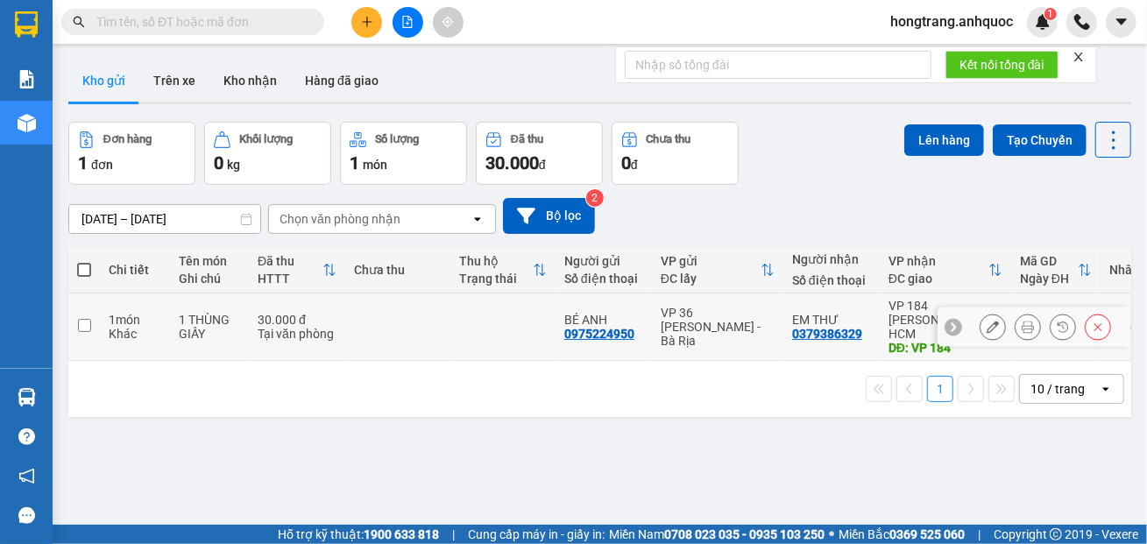
click at [90, 319] on input "checkbox" at bounding box center [84, 325] width 13 height 13
checkbox input "true"
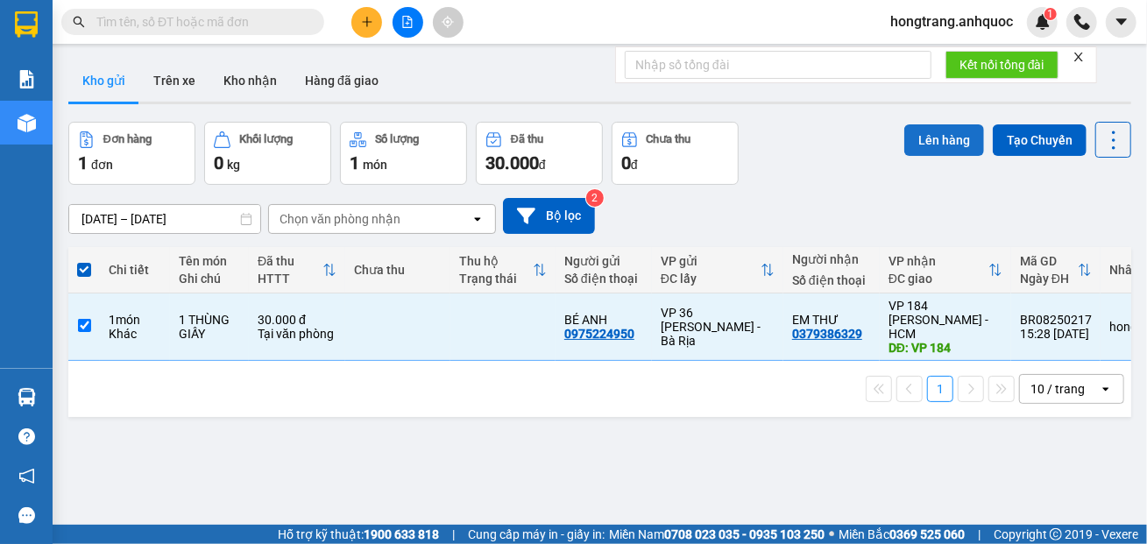
click at [915, 142] on button "Lên hàng" at bounding box center [945, 140] width 80 height 32
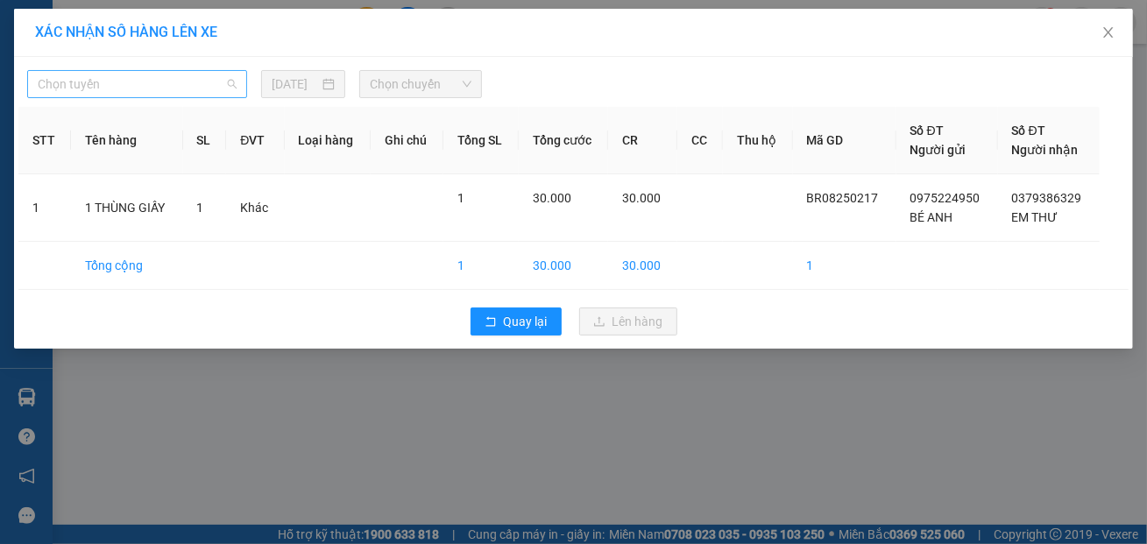
click at [163, 77] on span "Chọn tuyến" at bounding box center [137, 84] width 199 height 26
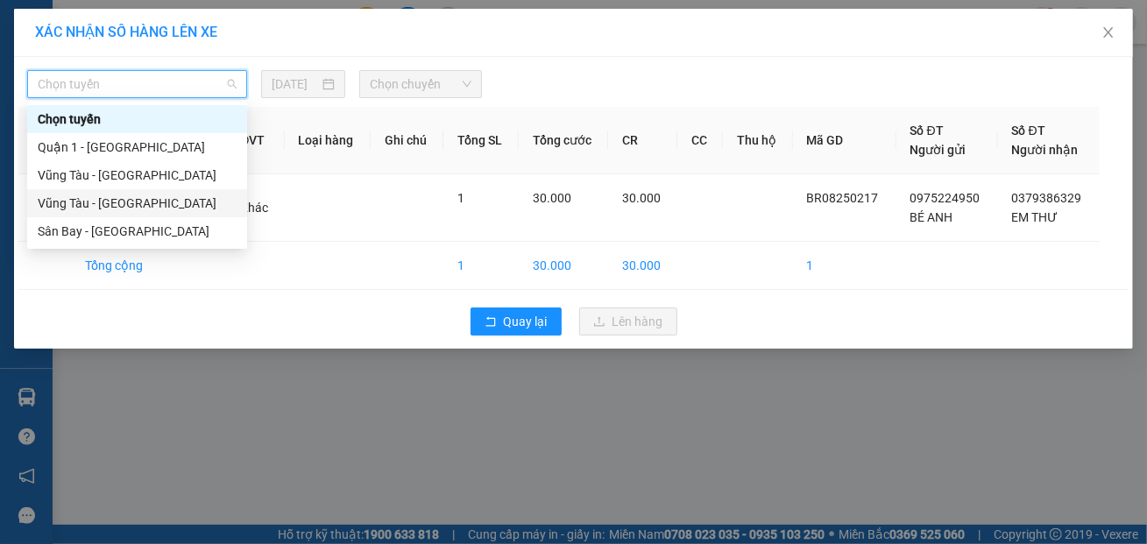
click at [99, 202] on div "Vũng Tàu - [GEOGRAPHIC_DATA]" at bounding box center [137, 203] width 199 height 19
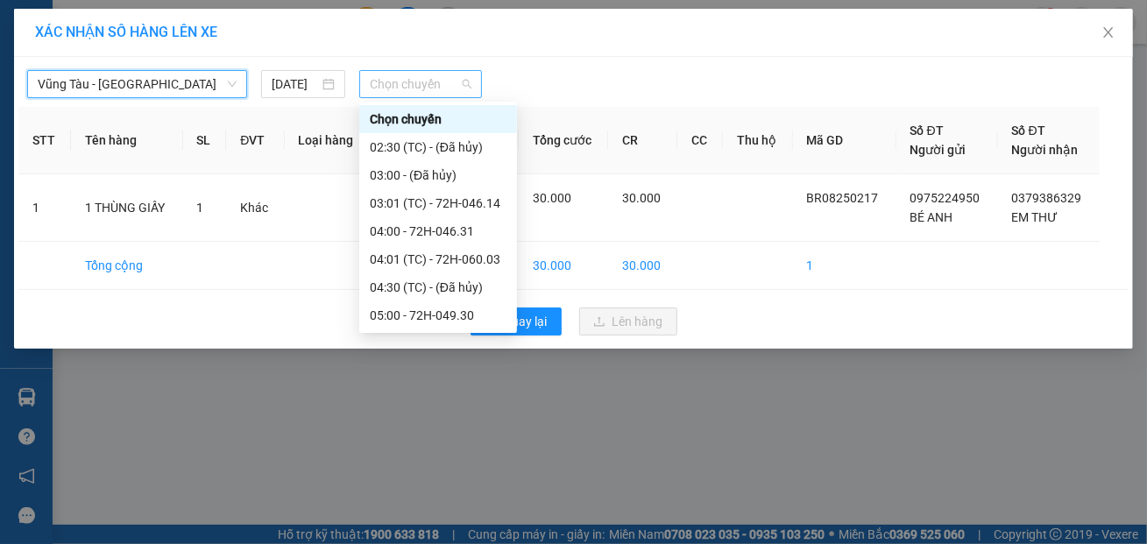
click at [392, 82] on span "Chọn chuyến" at bounding box center [421, 84] width 102 height 26
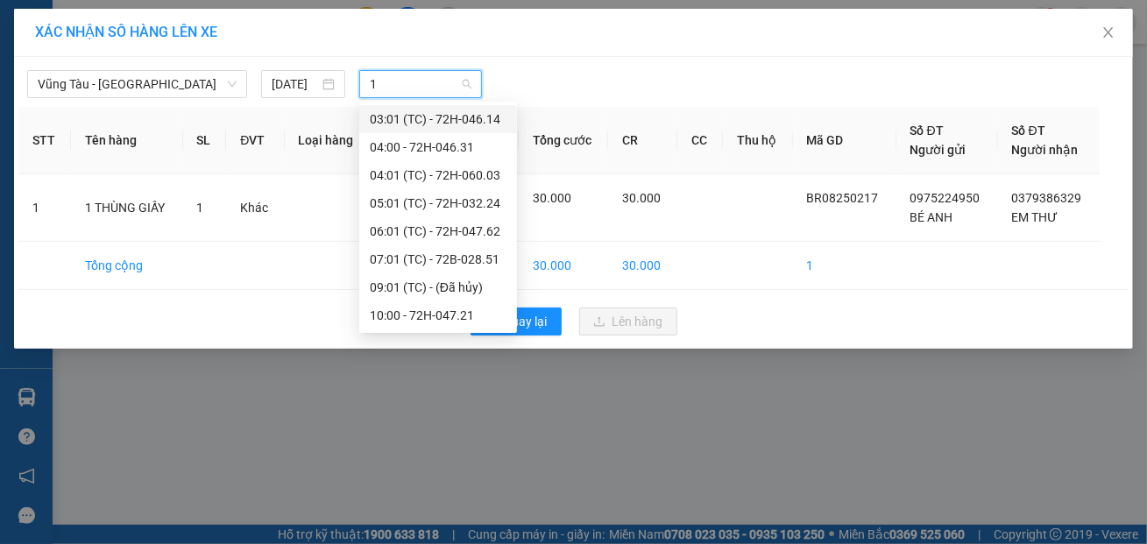
type input "16"
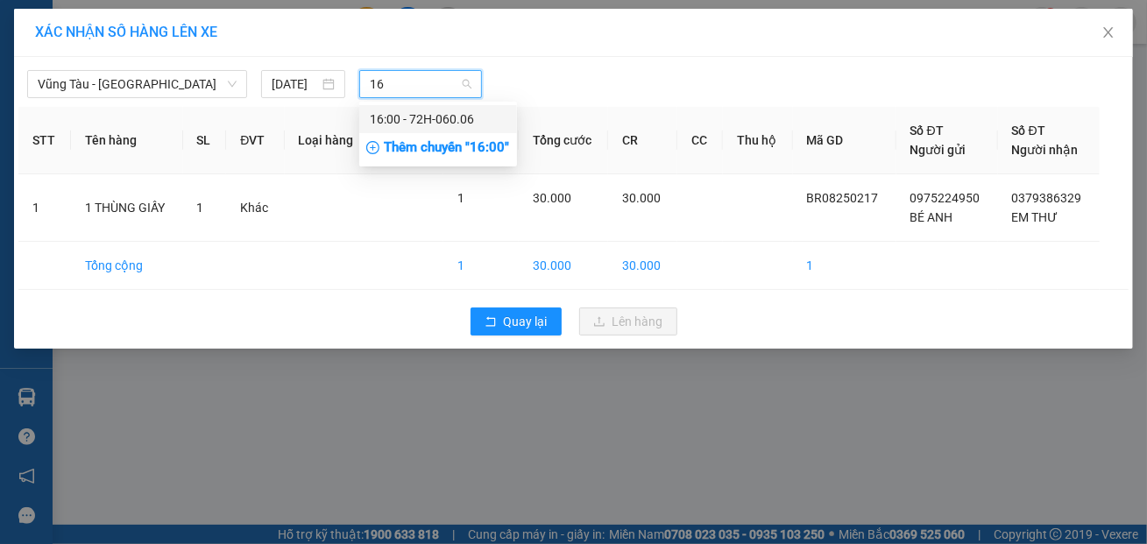
click at [388, 120] on div "16:00 - 72H-060.06" at bounding box center [438, 119] width 137 height 19
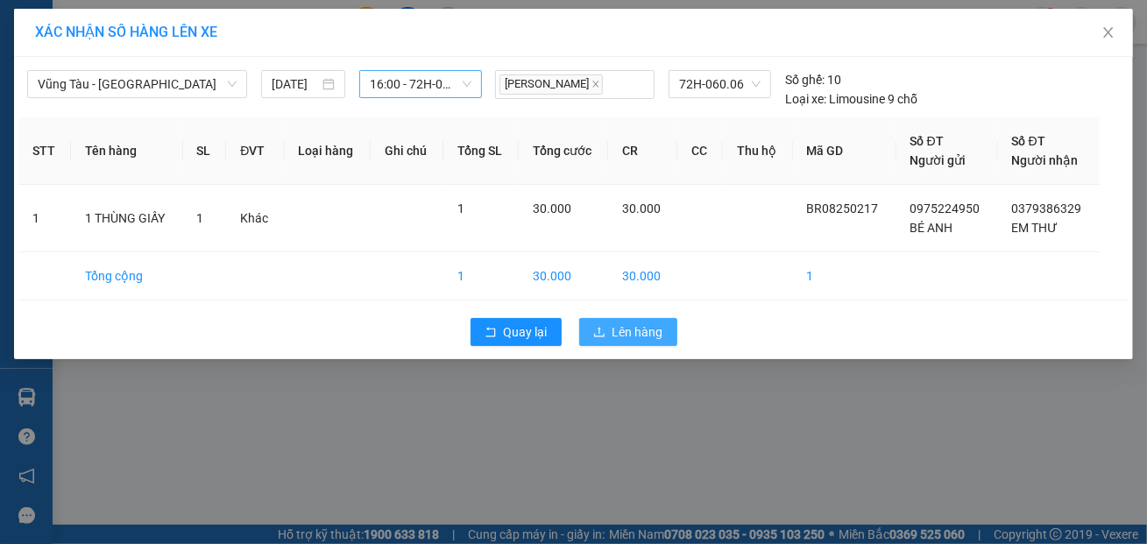
click at [597, 329] on icon "upload" at bounding box center [599, 332] width 12 height 12
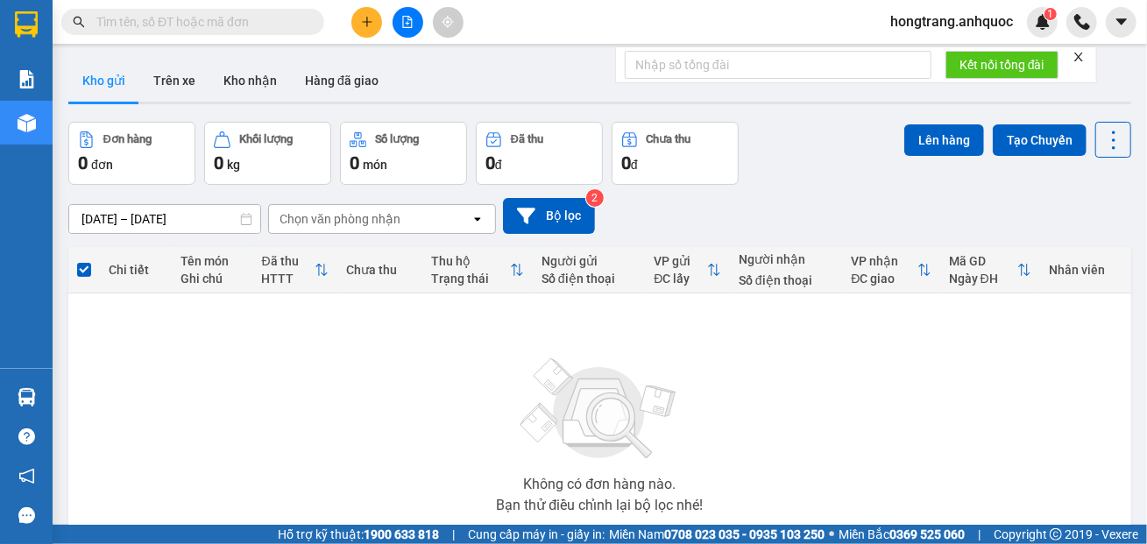
click at [361, 24] on icon "plus" at bounding box center [367, 22] width 12 height 12
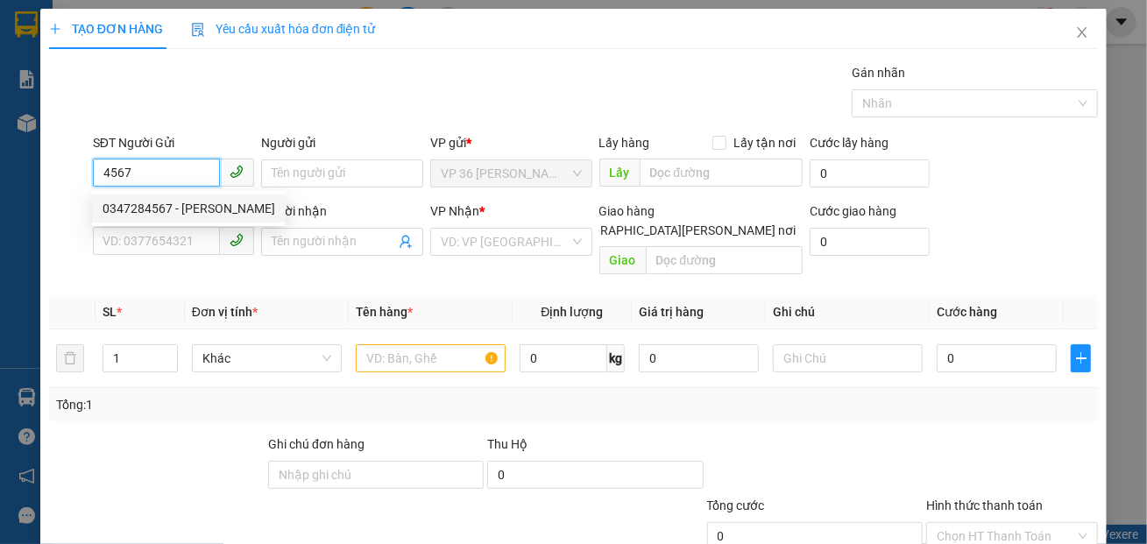
click at [168, 208] on div "0347284567 - [PERSON_NAME]" at bounding box center [189, 208] width 173 height 19
type input "0347284567"
type input "[PERSON_NAME]"
type input "0347284567"
type input "[PERSON_NAME]"
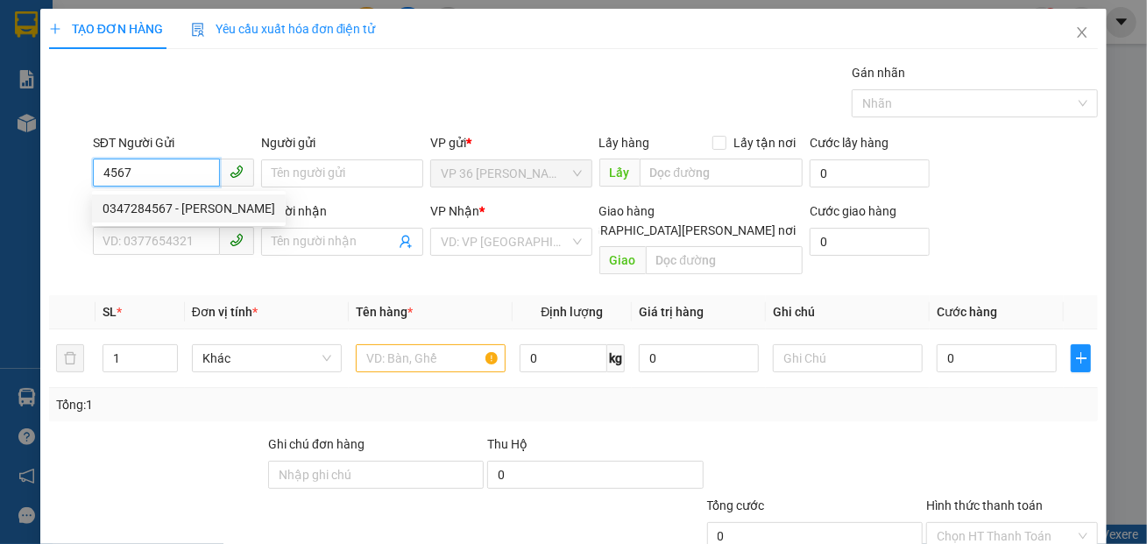
type input "VPQ1"
type input "20.000"
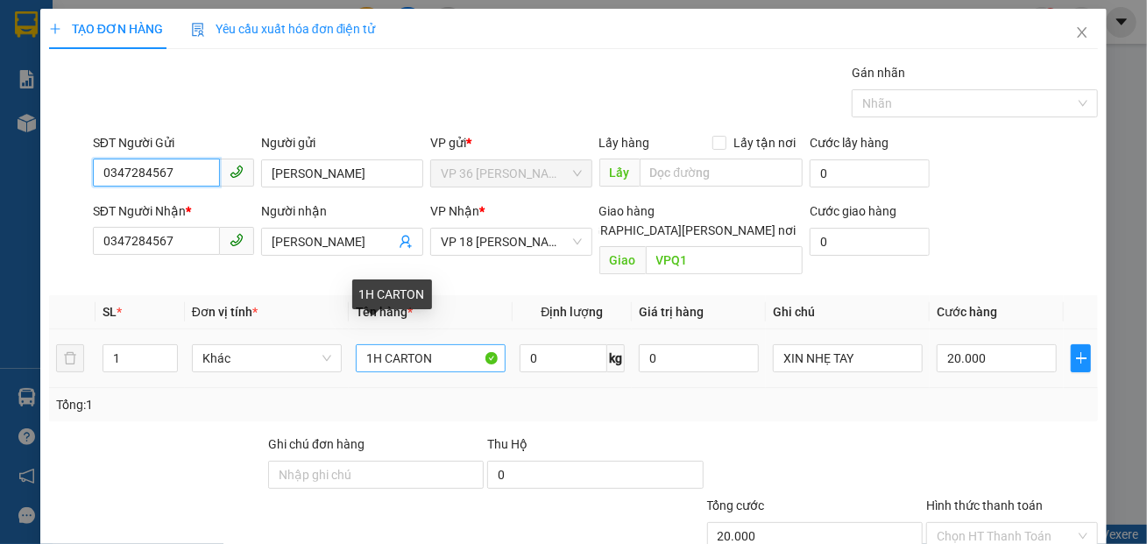
type input "0347284567"
click at [453, 349] on input "1H CARTON" at bounding box center [431, 358] width 150 height 28
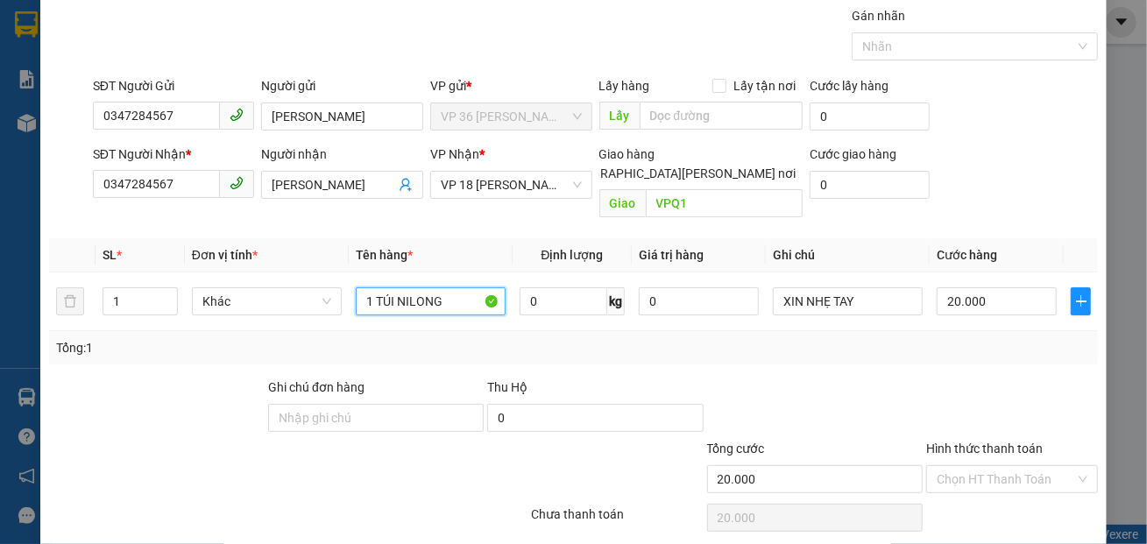
scroll to position [103, 0]
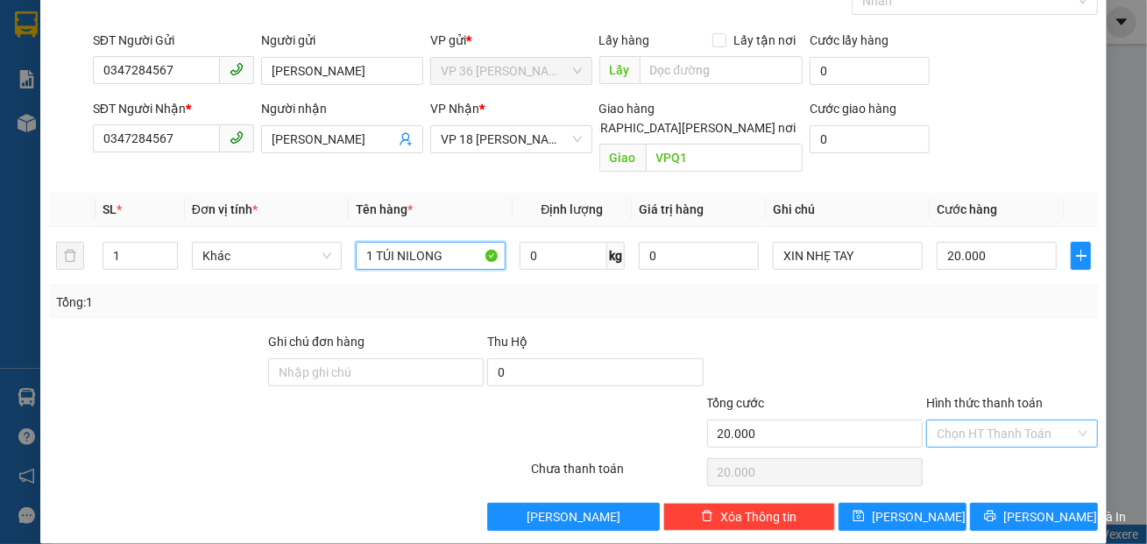
type input "1 TÚI NILONG"
click at [947, 421] on input "Hình thức thanh toán" at bounding box center [1006, 434] width 138 height 26
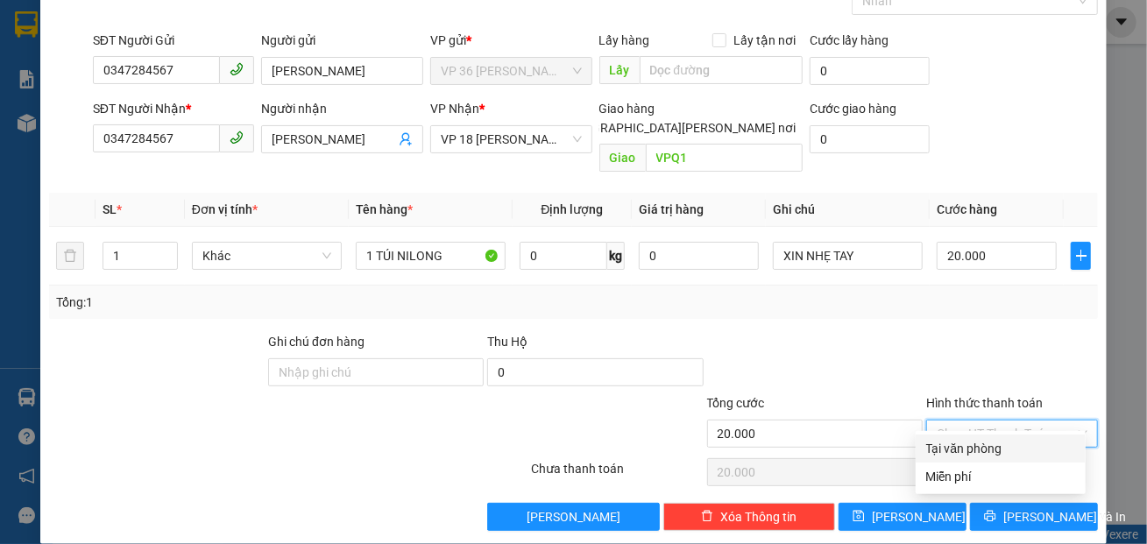
click at [942, 335] on div at bounding box center [1012, 362] width 175 height 61
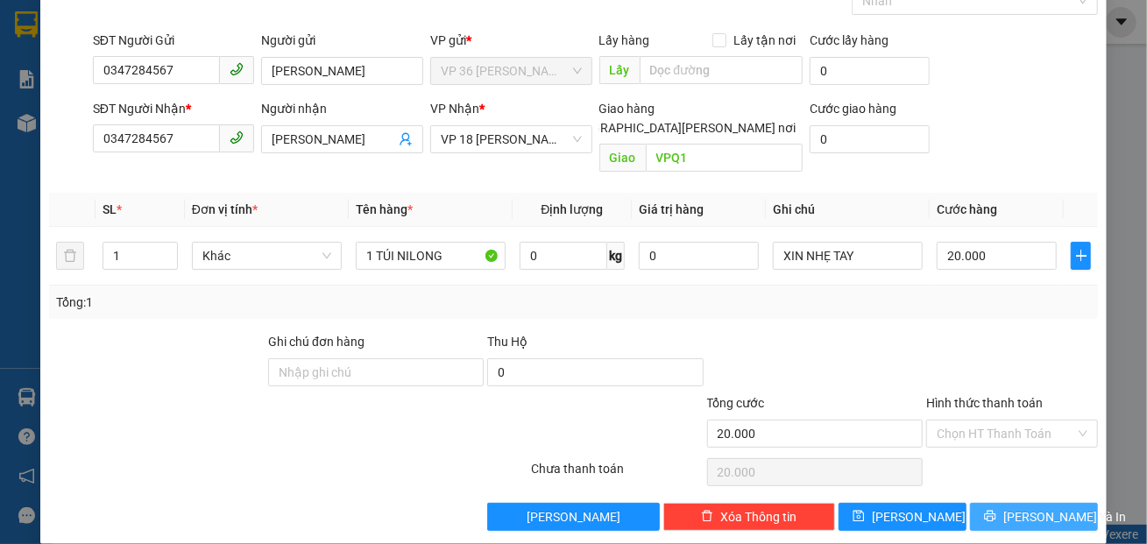
click at [982, 503] on button "[PERSON_NAME] và In" at bounding box center [1034, 517] width 128 height 28
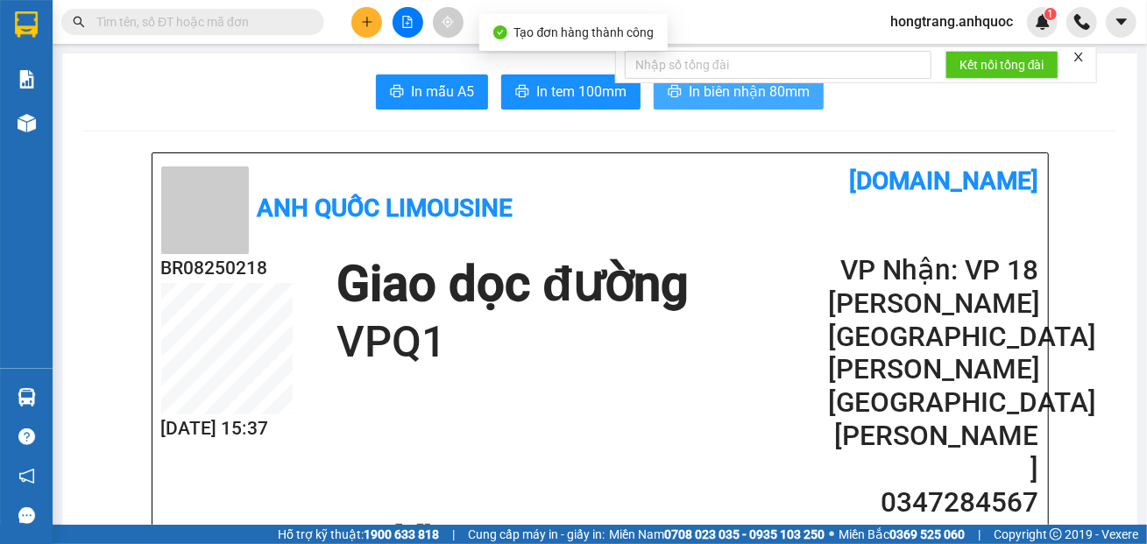
click at [695, 99] on span "In biên nhận 80mm" at bounding box center [749, 92] width 121 height 22
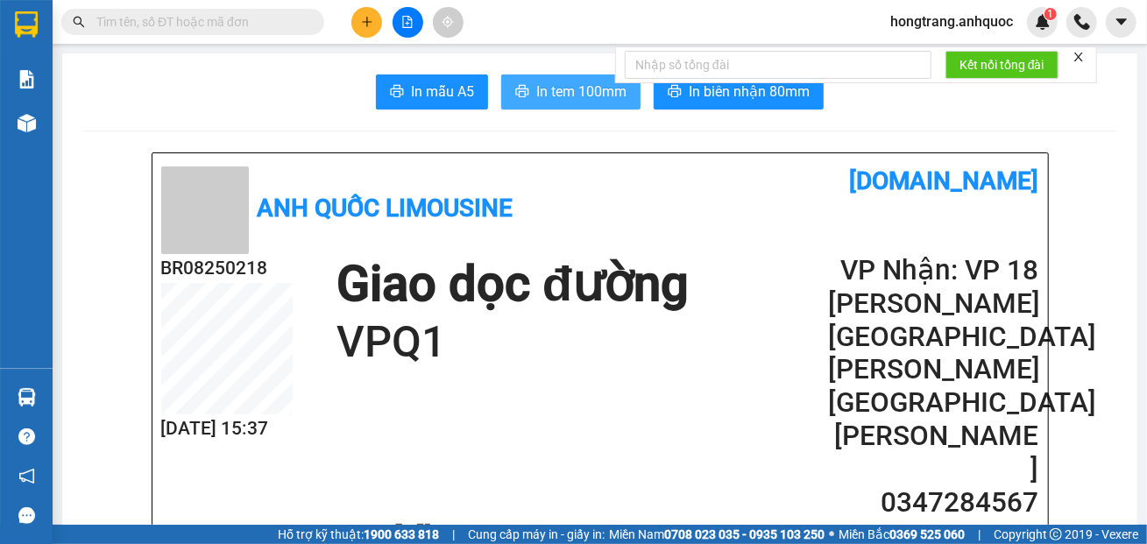
click at [573, 106] on button "In tem 100mm" at bounding box center [570, 92] width 139 height 35
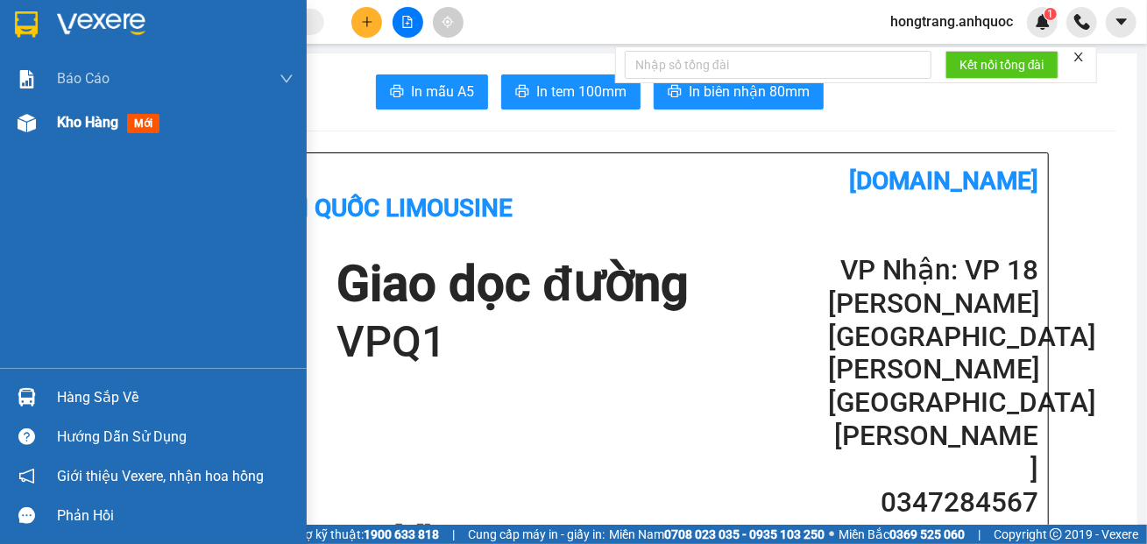
click at [22, 116] on img at bounding box center [27, 123] width 18 height 18
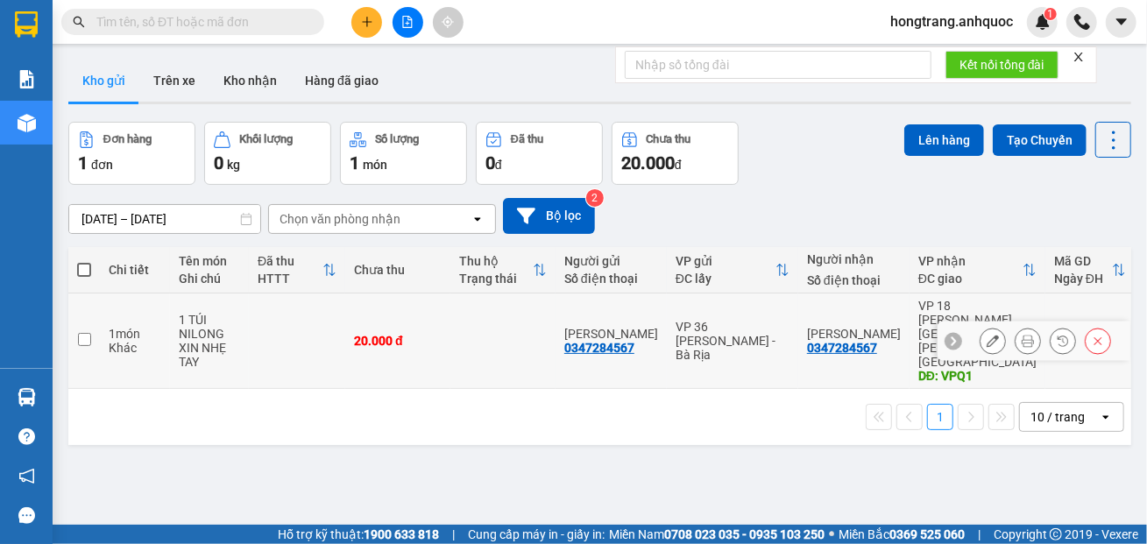
click at [98, 334] on td at bounding box center [84, 342] width 32 height 96
checkbox input "true"
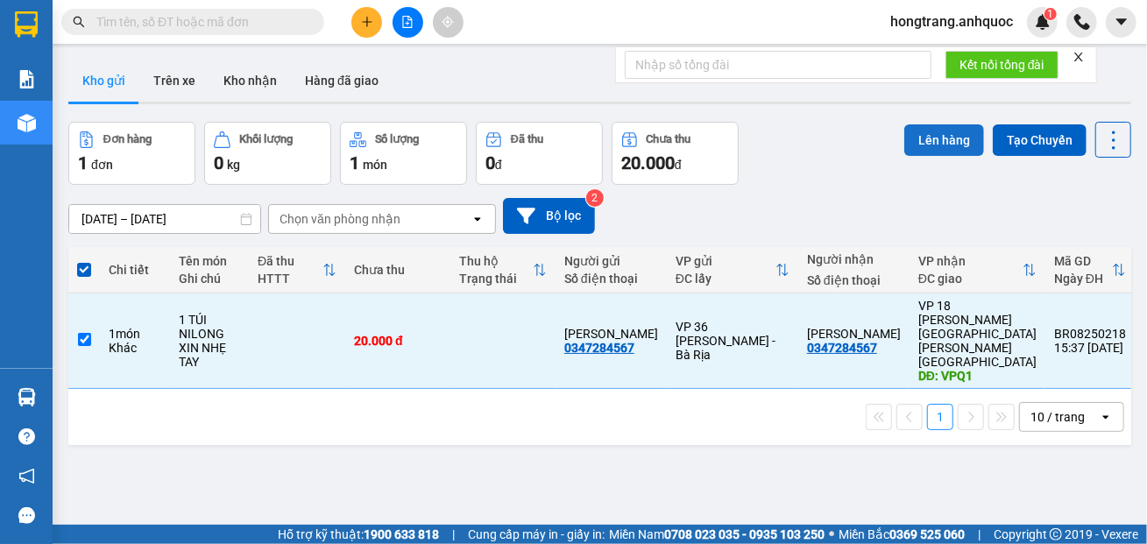
click at [914, 140] on button "Lên hàng" at bounding box center [945, 140] width 80 height 32
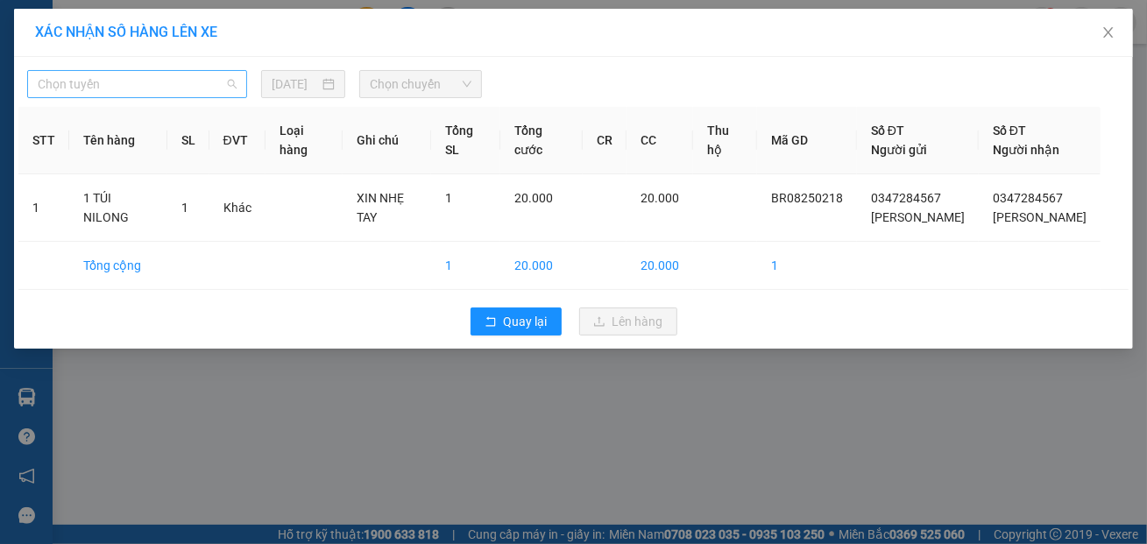
click at [189, 82] on span "Chọn tuyến" at bounding box center [137, 84] width 199 height 26
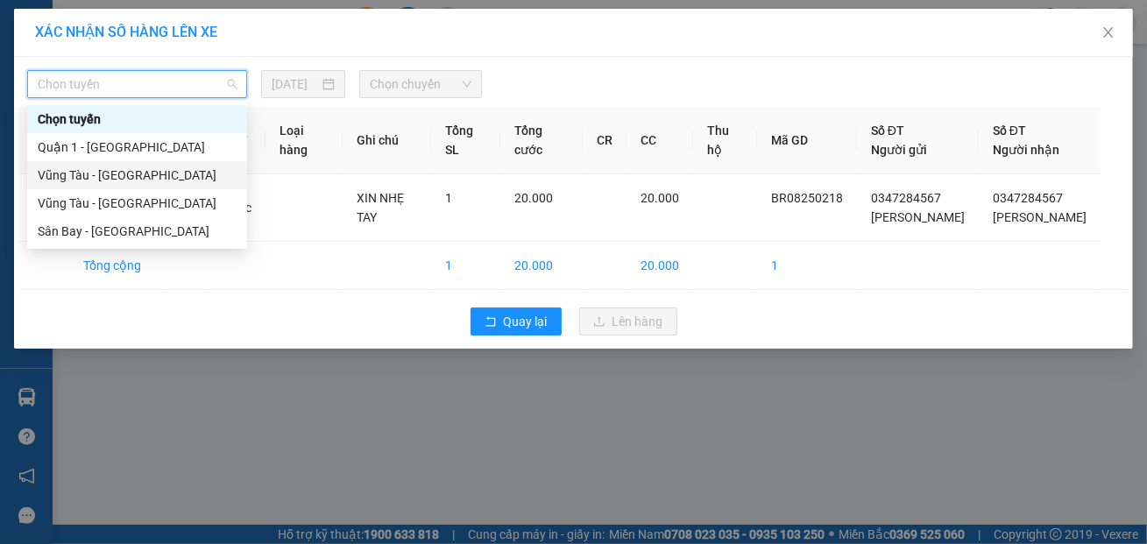
click at [91, 174] on div "Vũng Tàu - [GEOGRAPHIC_DATA]" at bounding box center [137, 175] width 199 height 19
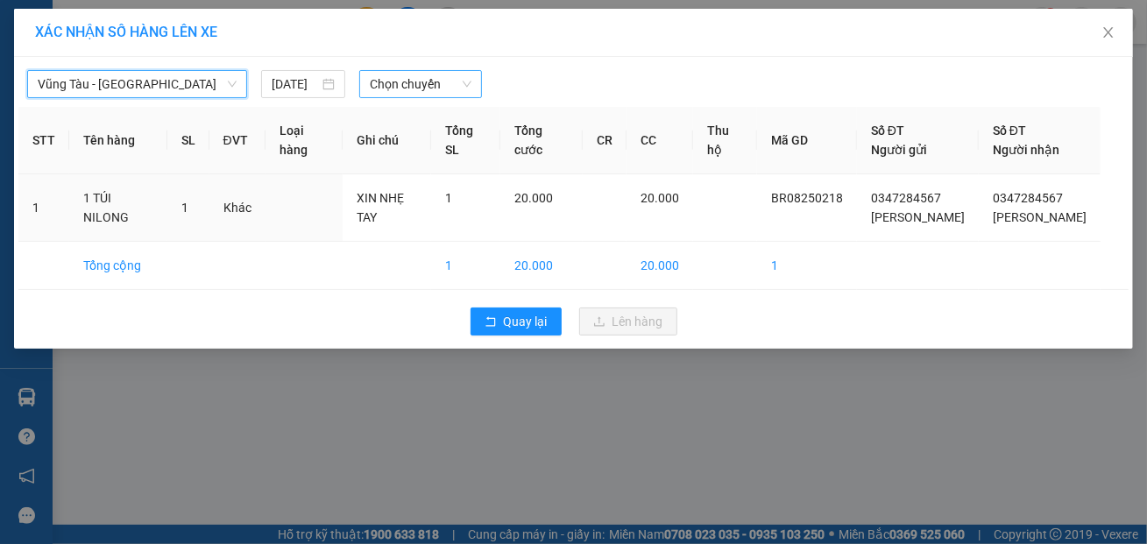
click at [380, 79] on span "Chọn chuyến" at bounding box center [421, 84] width 102 height 26
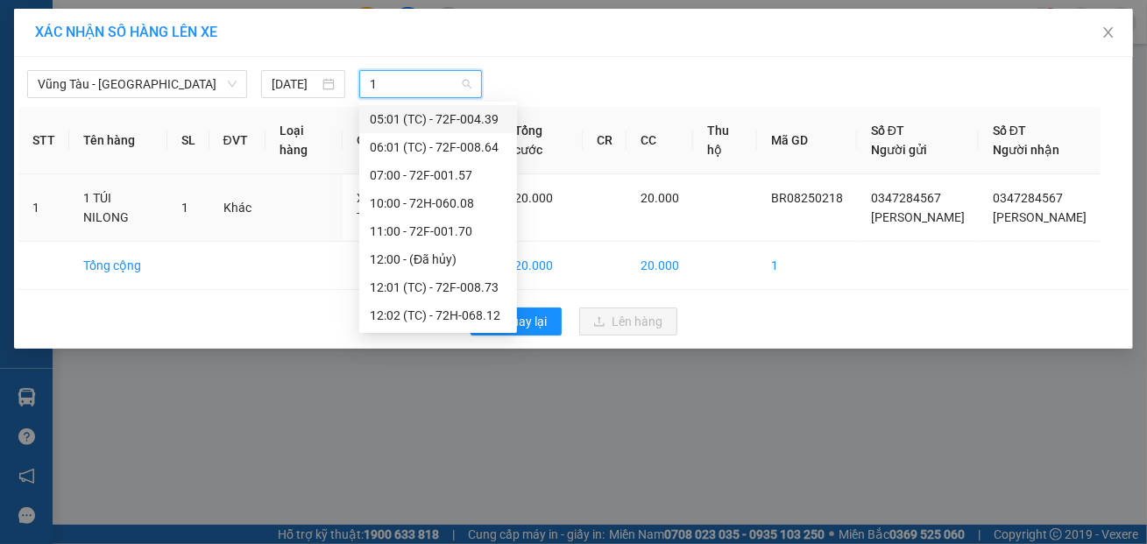
type input "17"
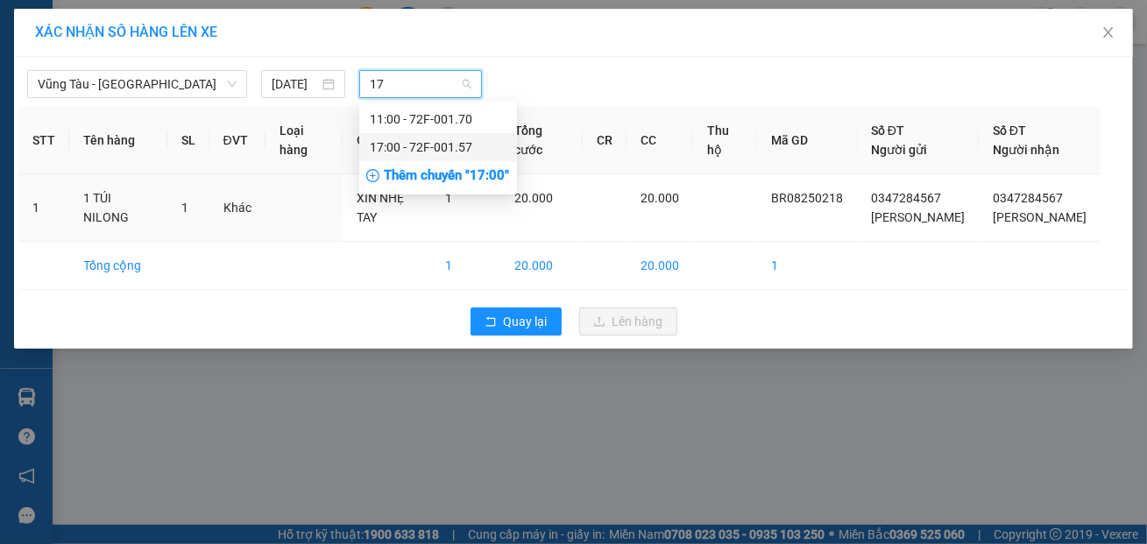
click at [394, 147] on div "17:00 - 72F-001.57" at bounding box center [438, 147] width 137 height 19
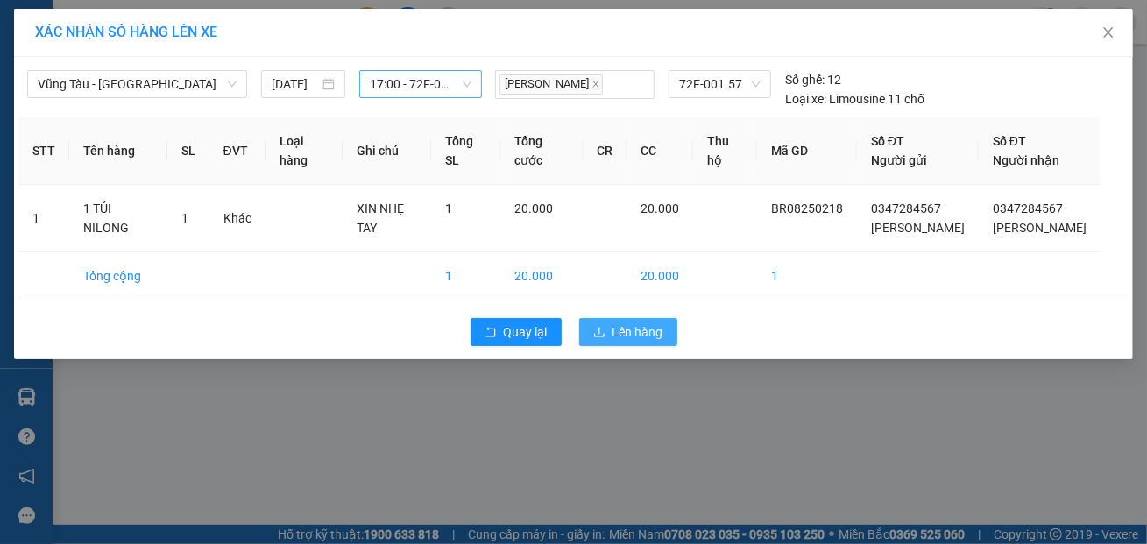
click at [619, 335] on span "Lên hàng" at bounding box center [638, 332] width 51 height 19
